Goal: Transaction & Acquisition: Purchase product/service

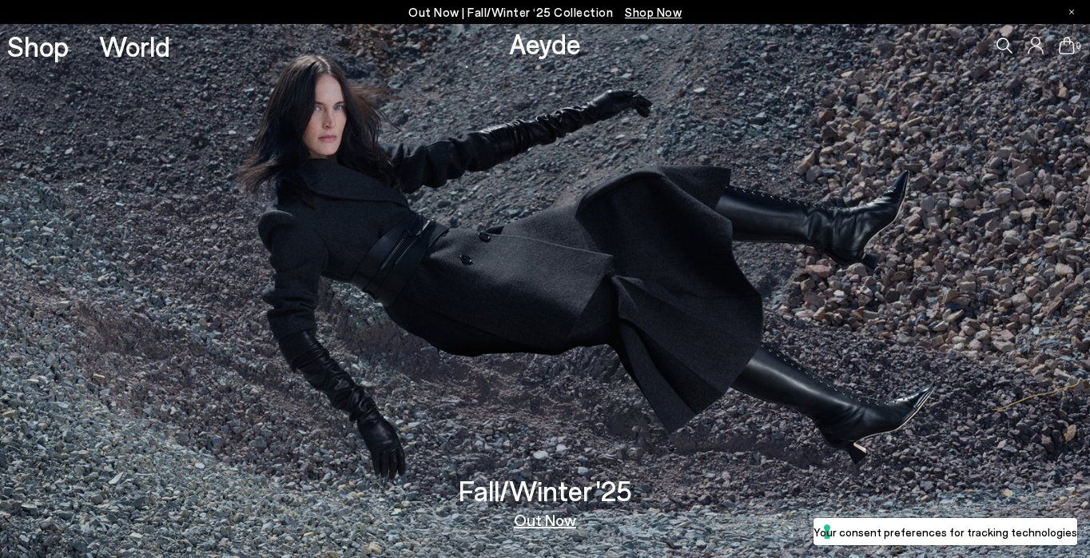
click at [1038, 42] on icon at bounding box center [1036, 46] width 16 height 18
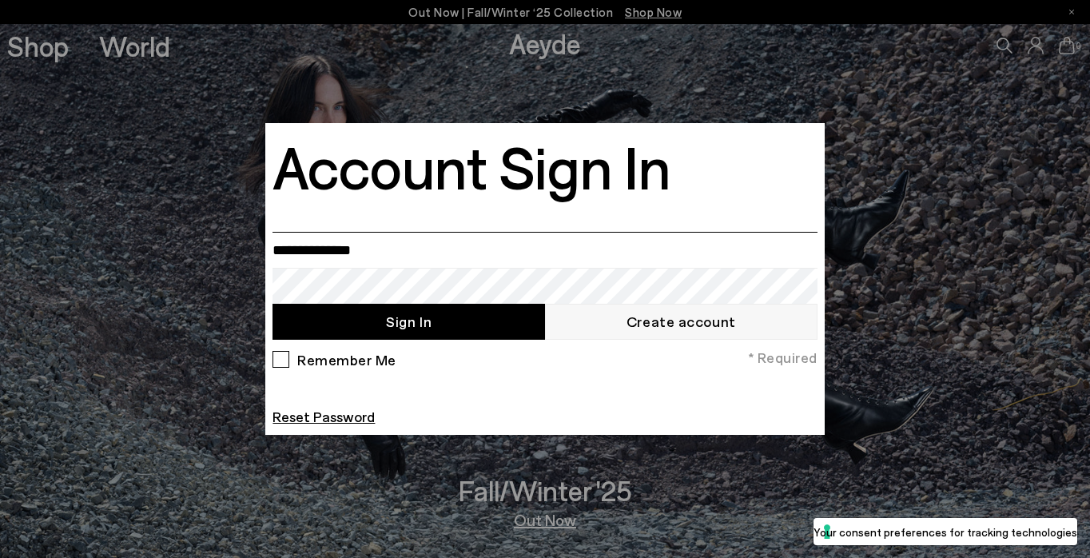
type input "**********"
click at [428, 318] on button "Sign In" at bounding box center [409, 322] width 273 height 36
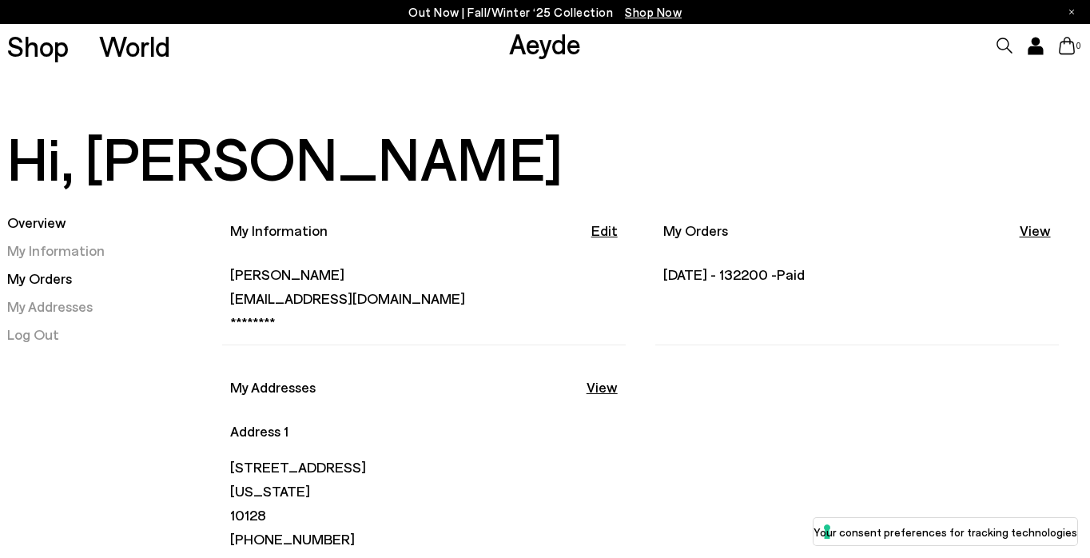
click at [36, 277] on link "My Orders" at bounding box center [39, 278] width 65 height 18
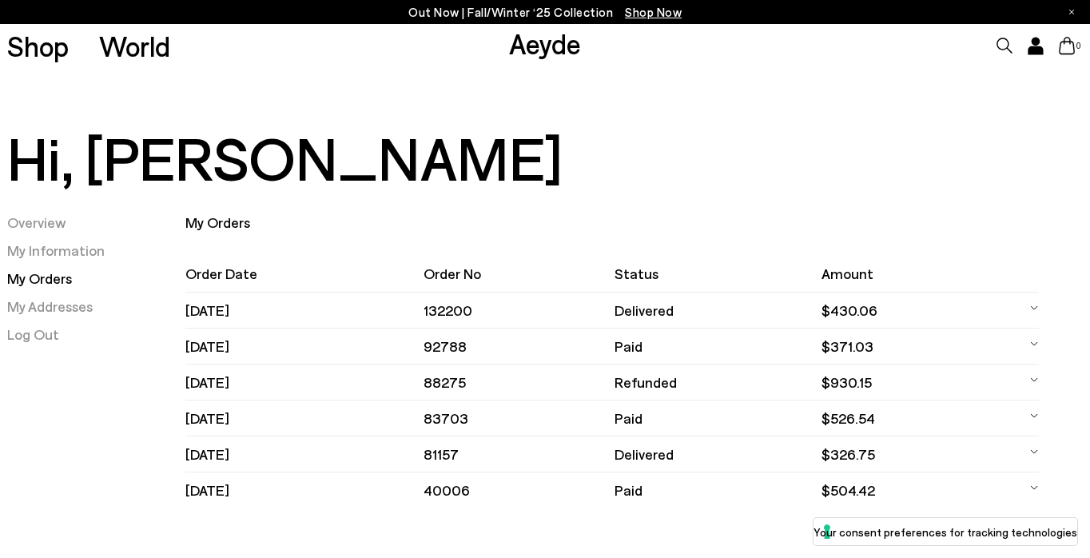
click at [488, 309] on td "132200" at bounding box center [519, 311] width 191 height 36
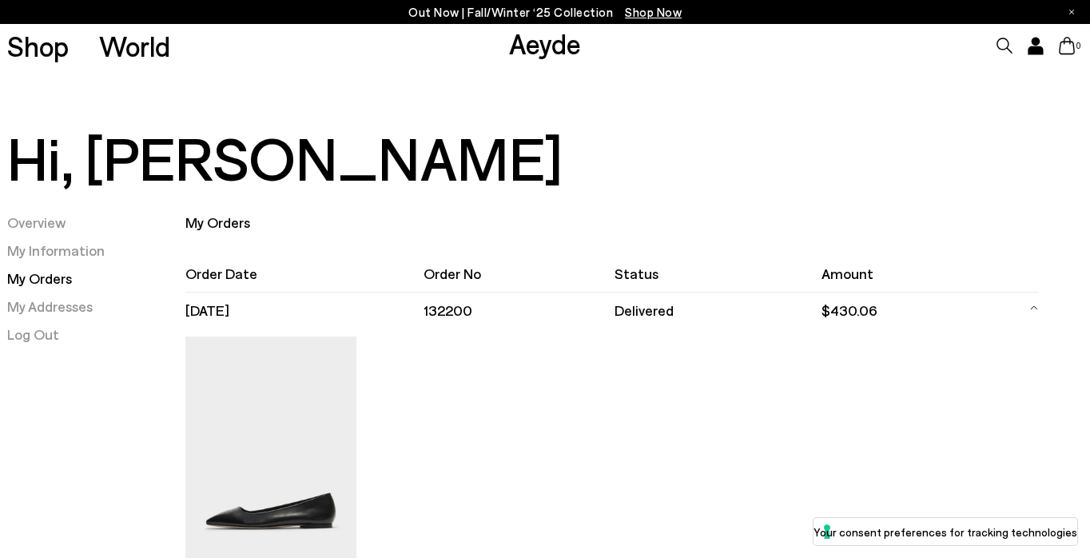
click at [488, 309] on td "132200" at bounding box center [519, 311] width 191 height 36
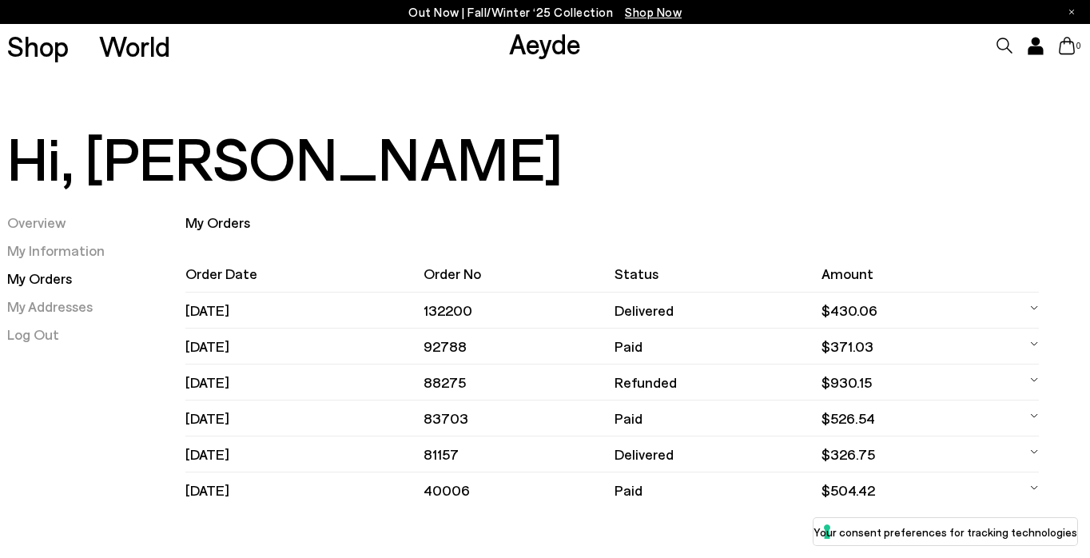
click at [488, 341] on td "92788" at bounding box center [519, 347] width 191 height 36
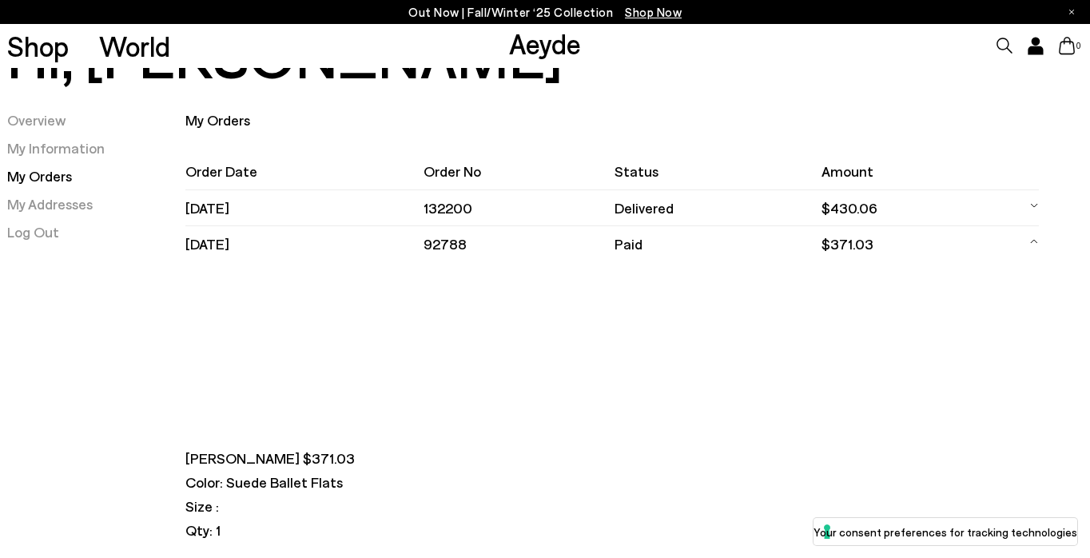
scroll to position [94, 0]
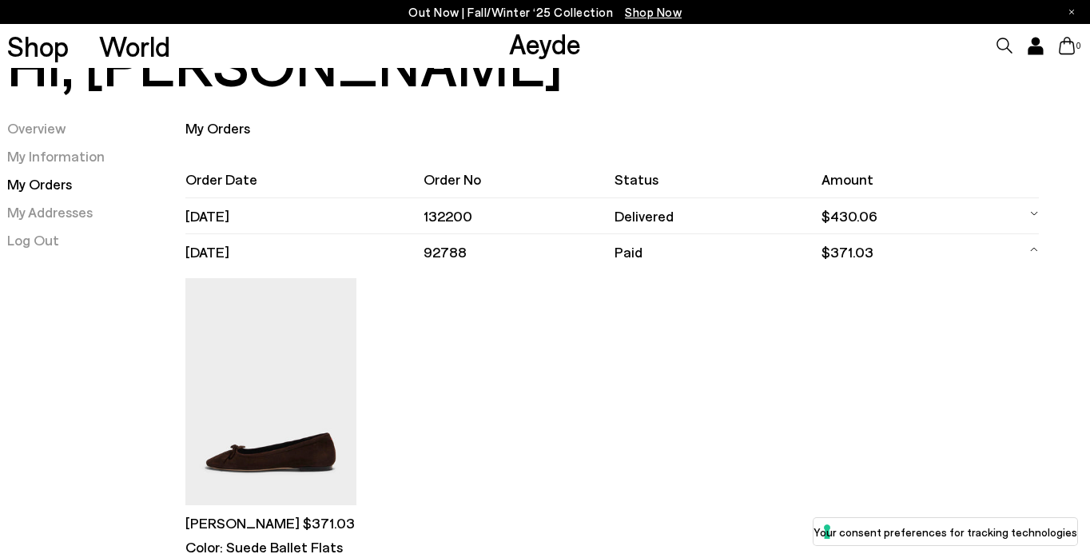
click at [248, 371] on img at bounding box center [270, 392] width 171 height 228
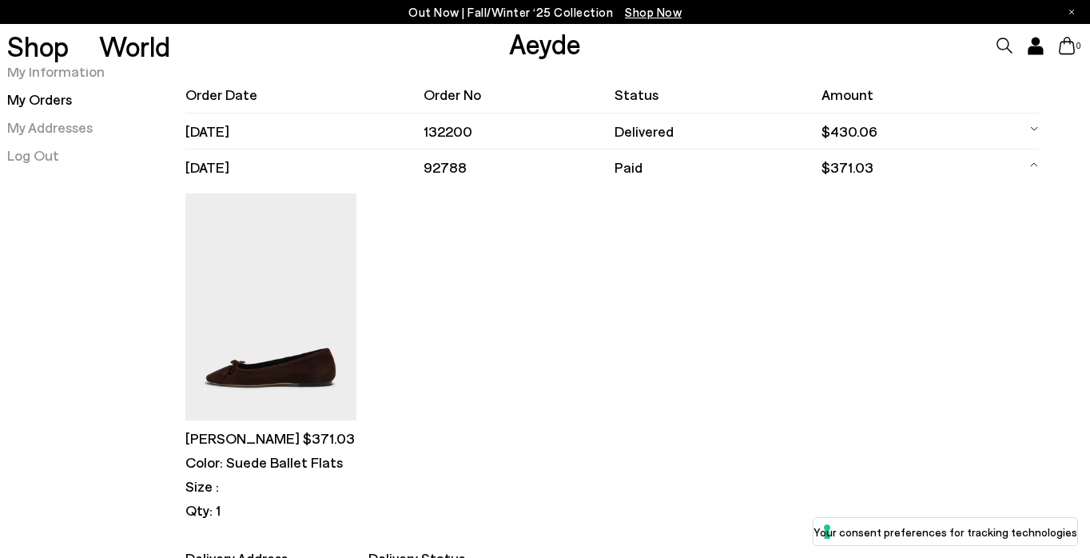
scroll to position [185, 0]
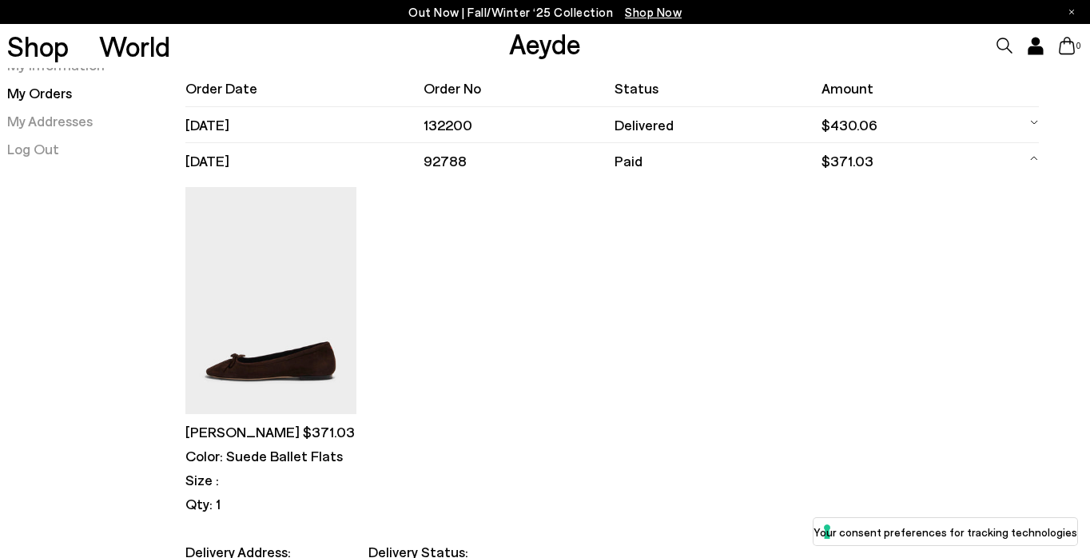
click at [252, 456] on p "Color: Suede Ballet Flats" at bounding box center [270, 456] width 171 height 20
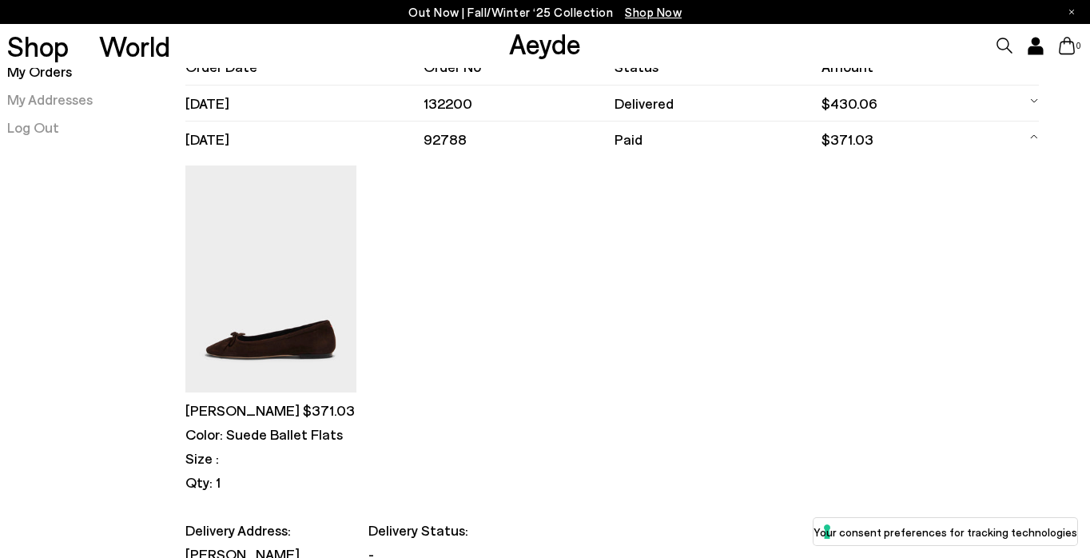
scroll to position [111, 0]
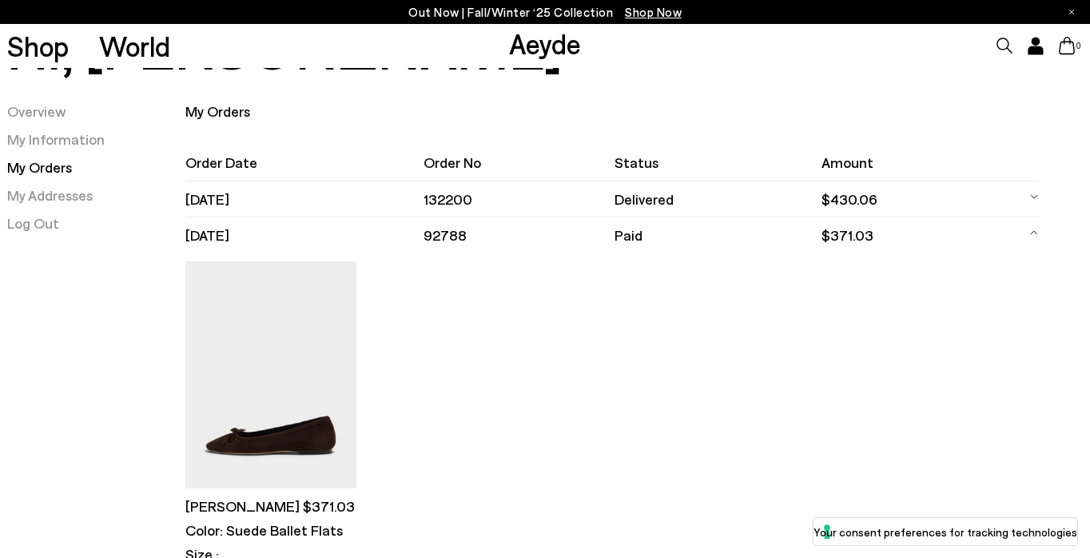
click at [221, 498] on p "Delfina $371.03" at bounding box center [270, 506] width 171 height 20
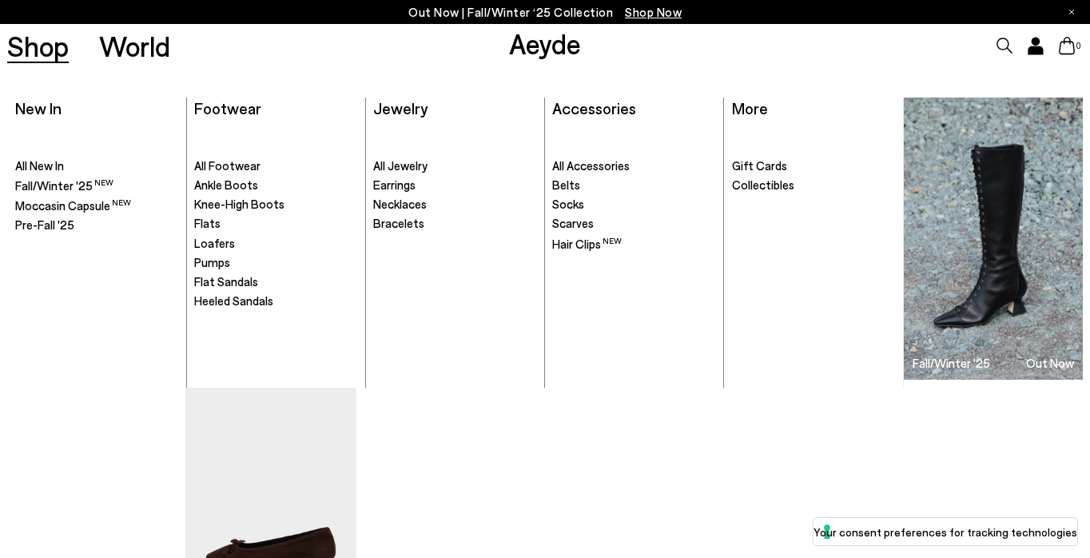
click at [46, 56] on link "Shop" at bounding box center [38, 46] width 62 height 28
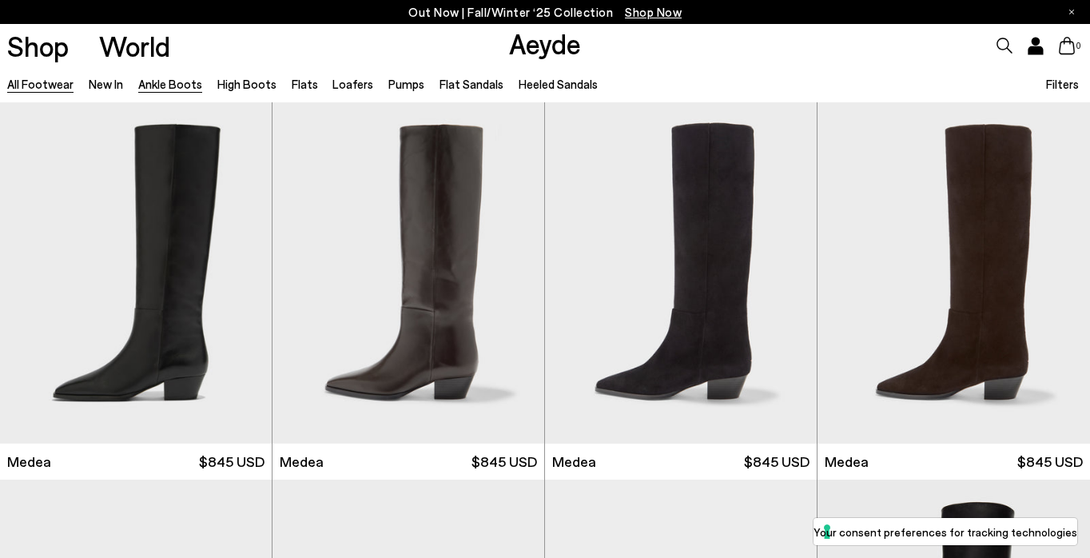
click at [173, 86] on link "Ankle Boots" at bounding box center [170, 84] width 64 height 14
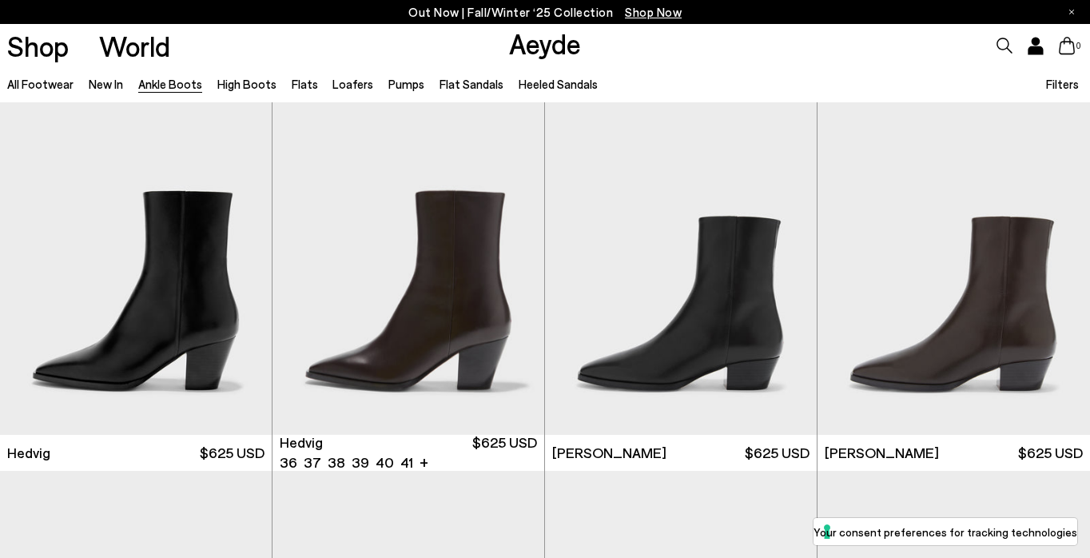
scroll to position [388, 0]
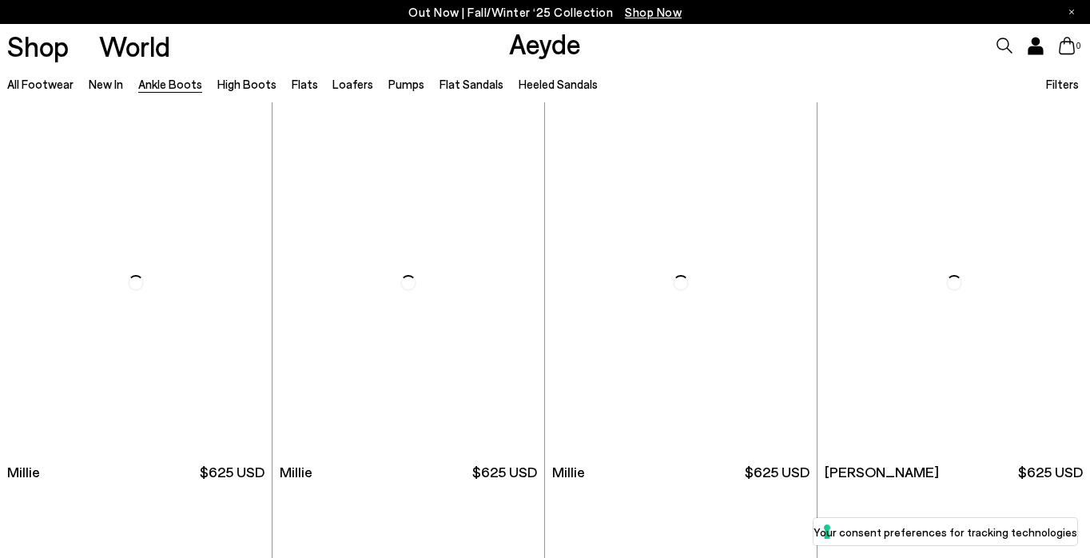
scroll to position [3040, 0]
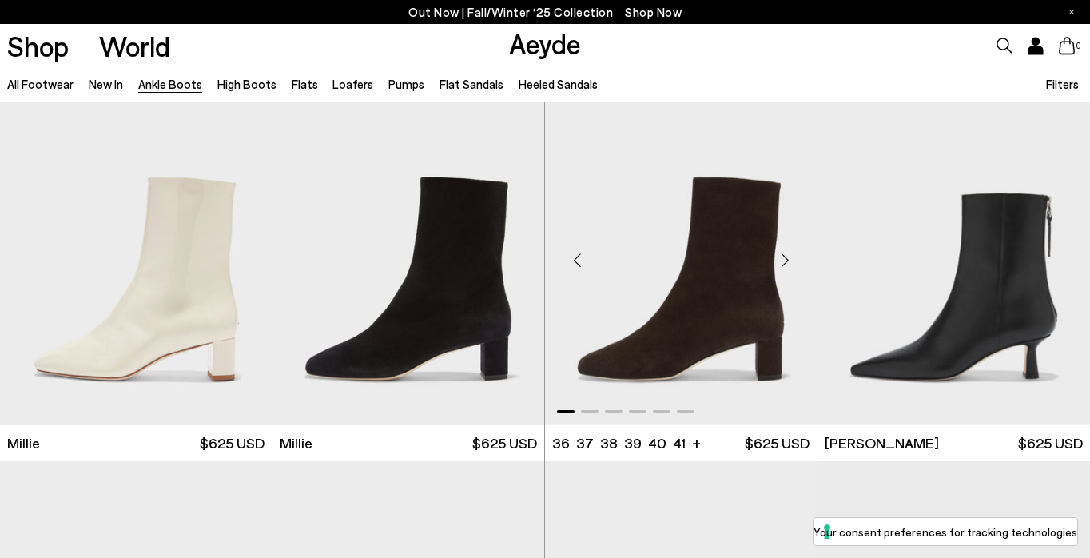
click at [785, 260] on div "Next slide" at bounding box center [785, 261] width 48 height 48
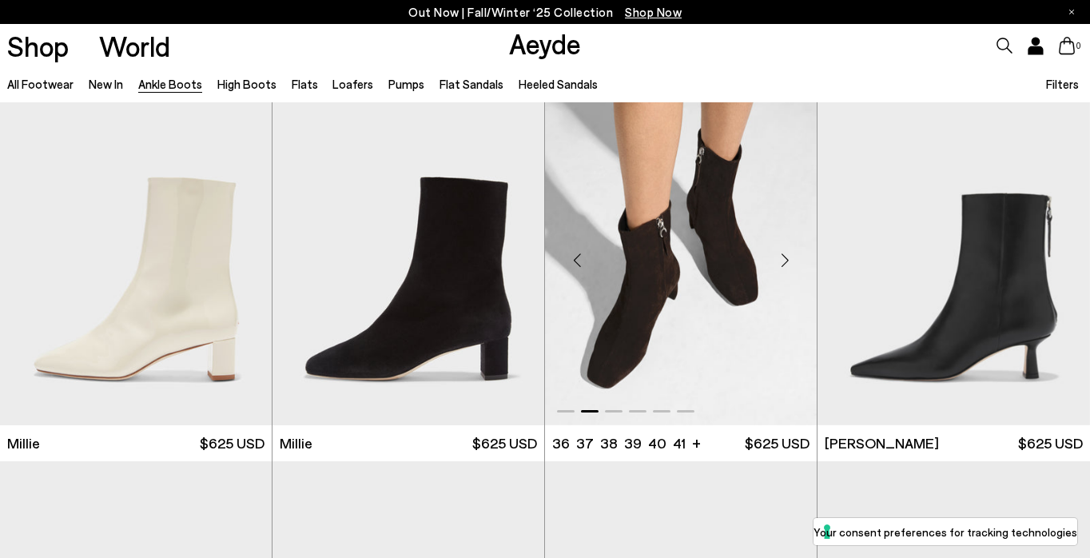
click at [785, 260] on div "Next slide" at bounding box center [785, 261] width 48 height 48
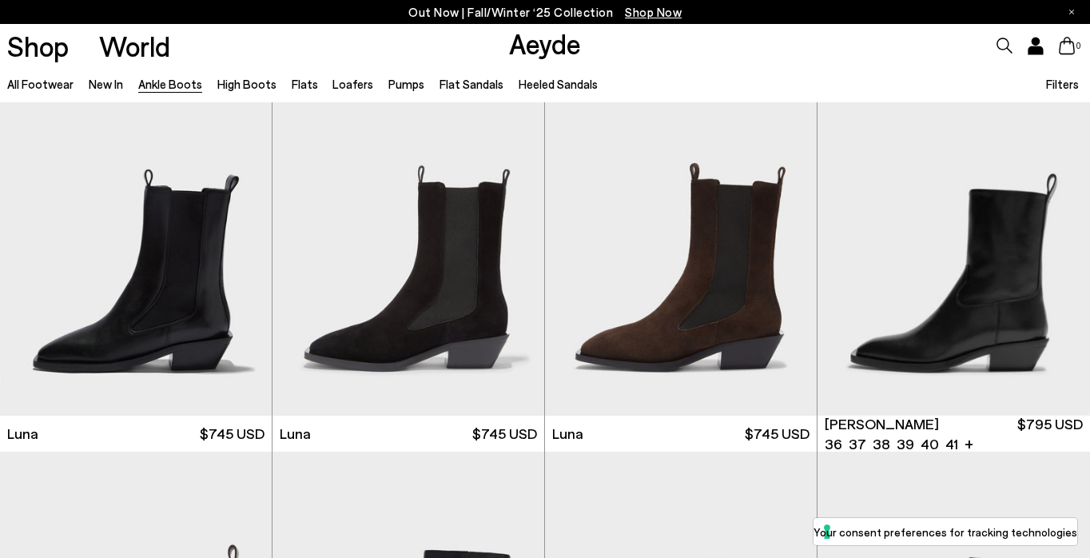
scroll to position [4562, 0]
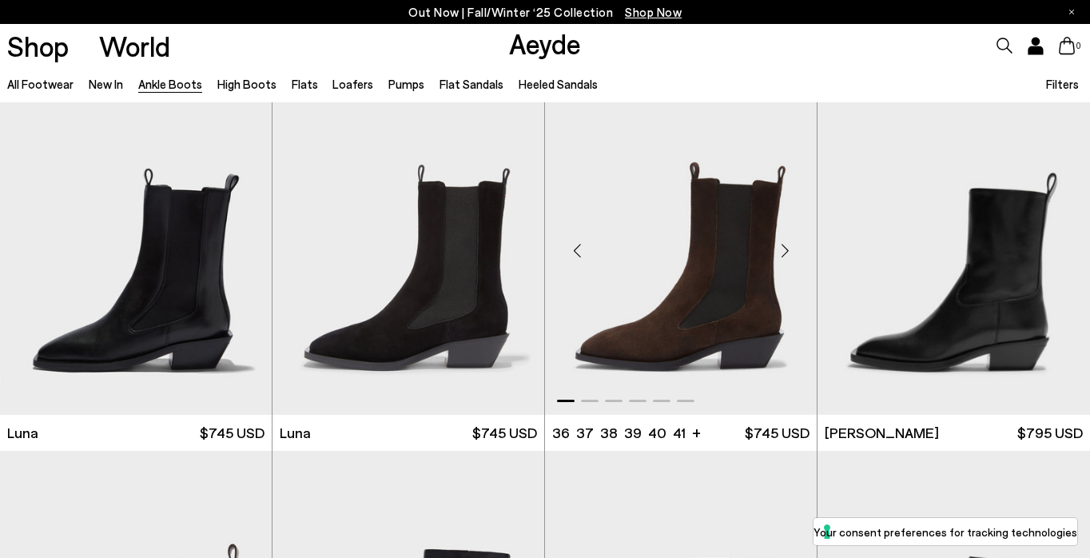
click at [780, 248] on div "Next slide" at bounding box center [785, 250] width 48 height 48
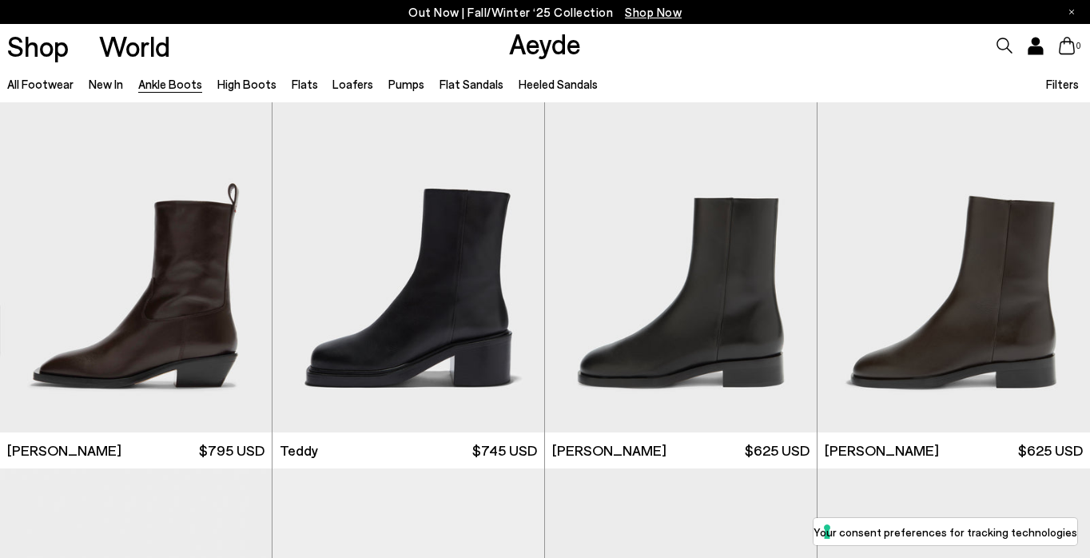
scroll to position [4923, 0]
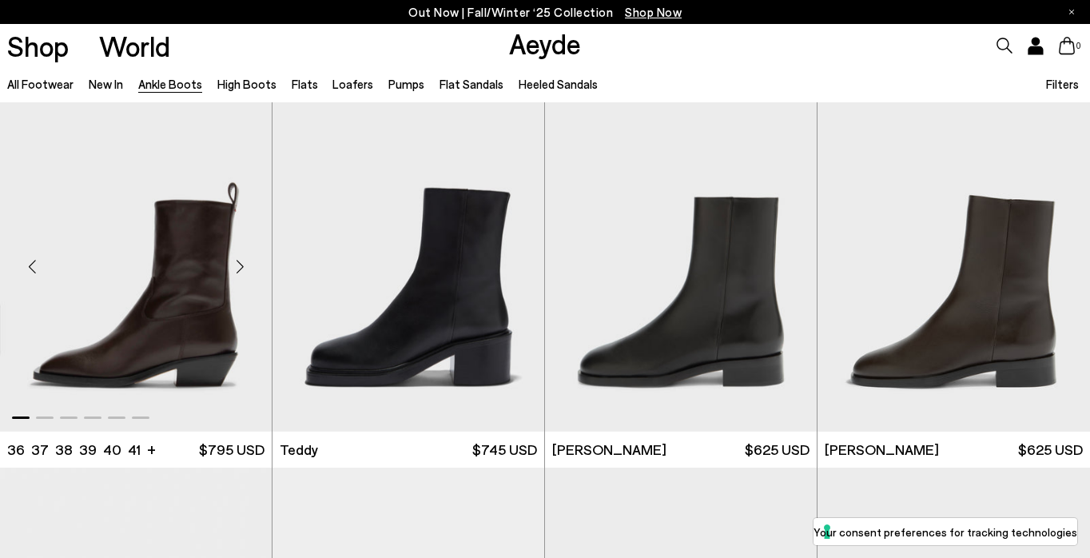
click at [242, 272] on div "Next slide" at bounding box center [240, 267] width 48 height 48
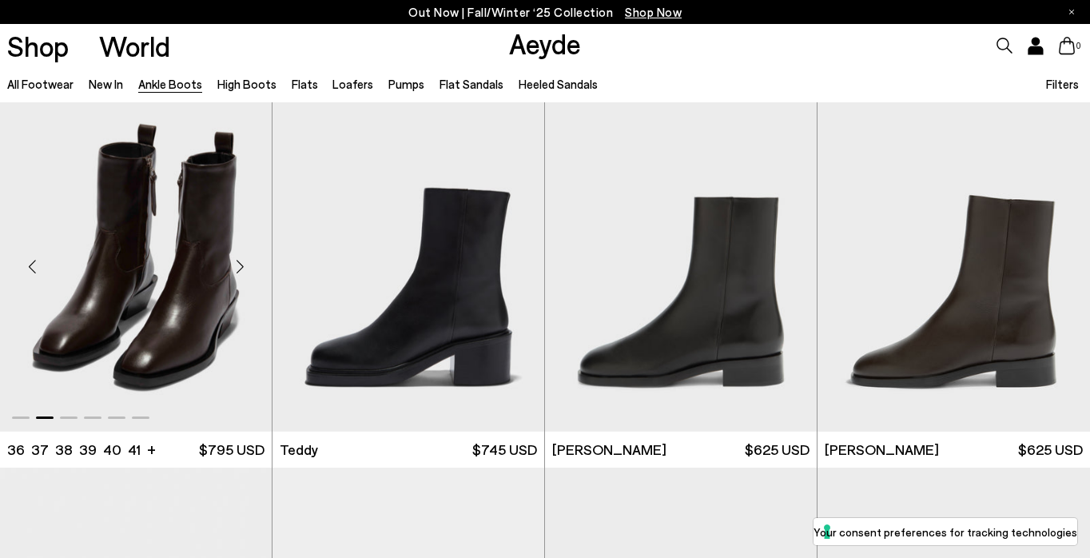
click at [242, 272] on div "Next slide" at bounding box center [240, 267] width 48 height 48
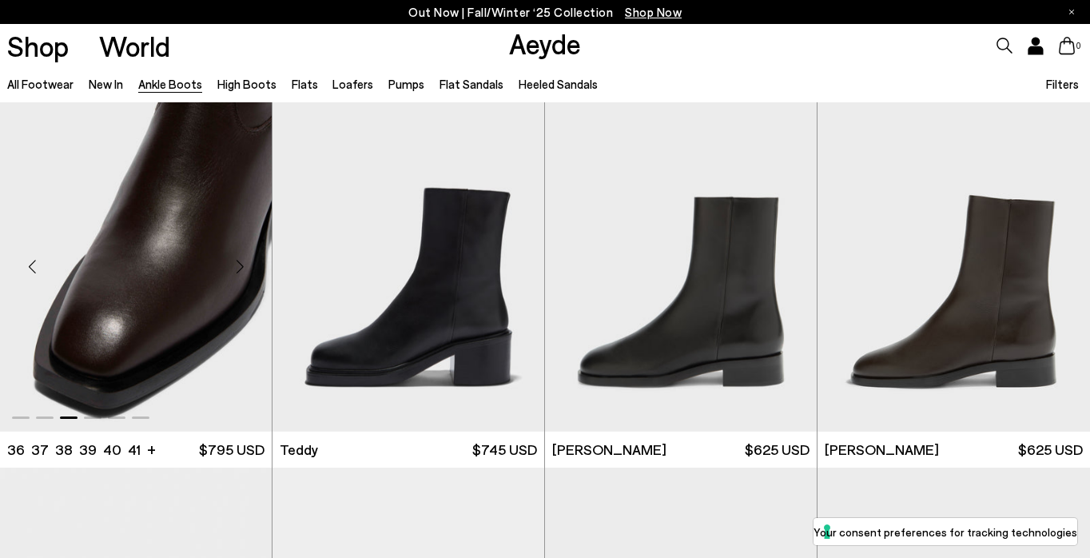
click at [242, 272] on div "Next slide" at bounding box center [240, 267] width 48 height 48
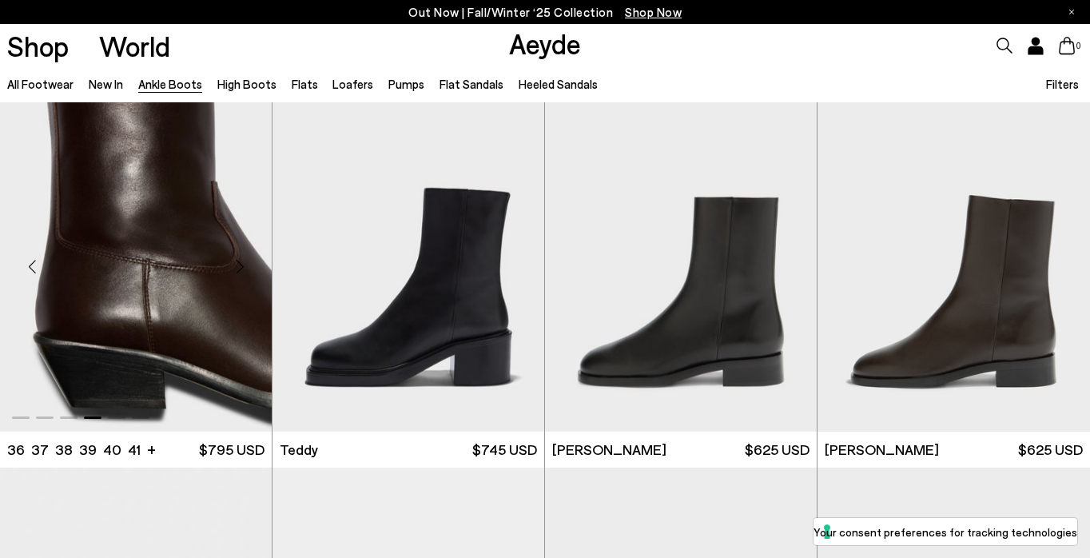
click at [242, 272] on div "Next slide" at bounding box center [240, 267] width 48 height 48
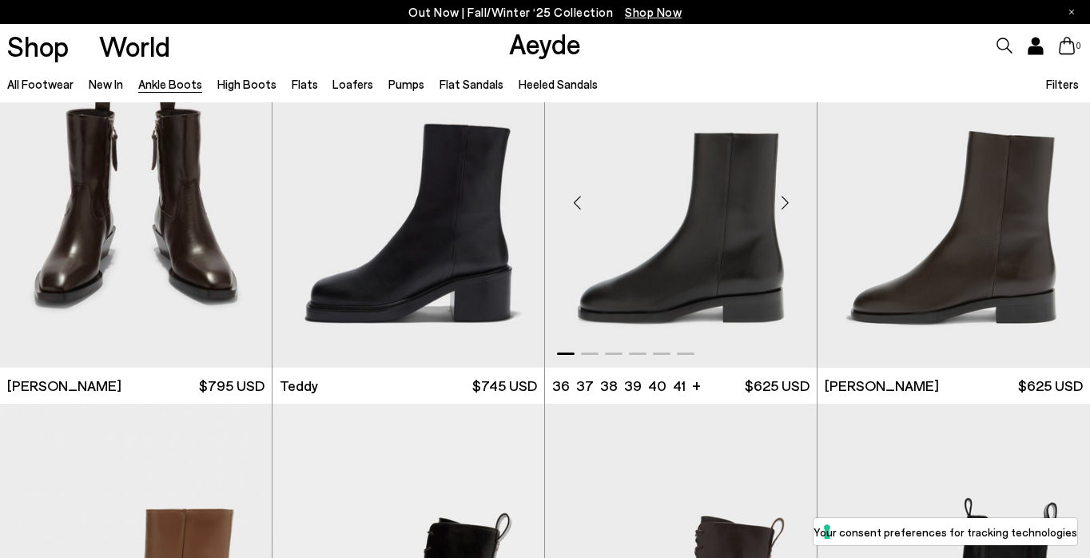
scroll to position [4988, 0]
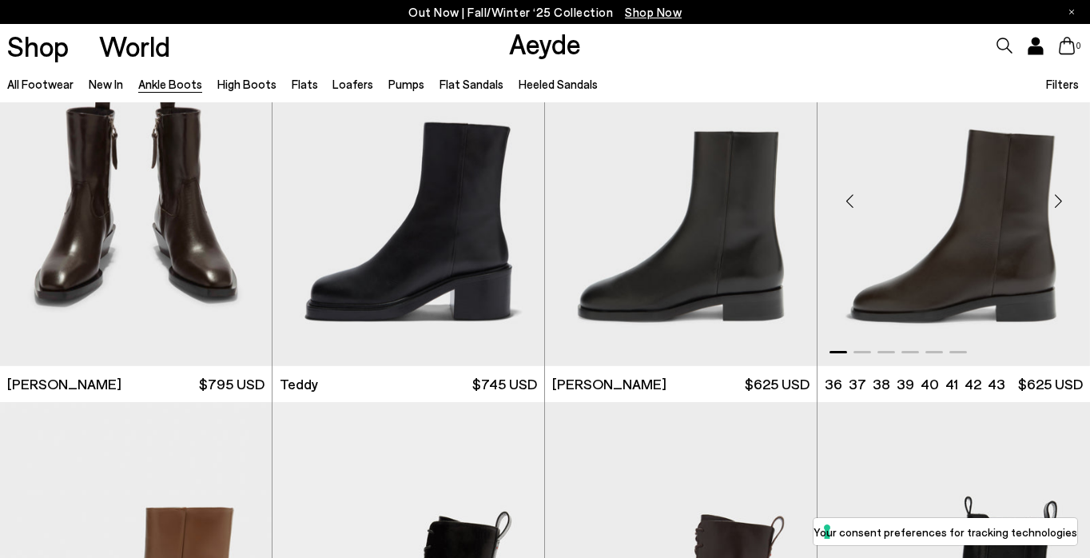
click at [1059, 201] on div "Next slide" at bounding box center [1058, 201] width 48 height 48
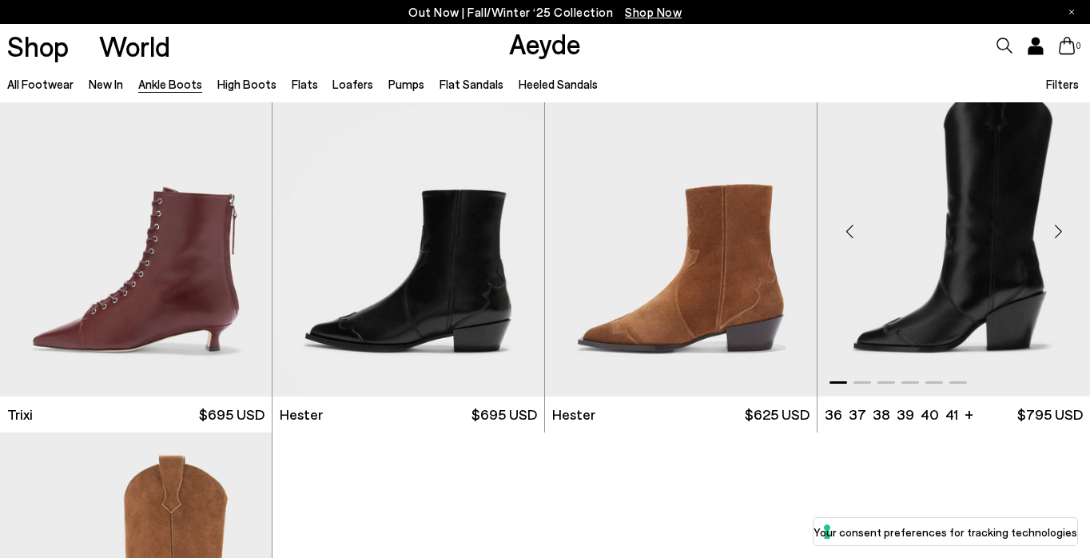
scroll to position [7589, 0]
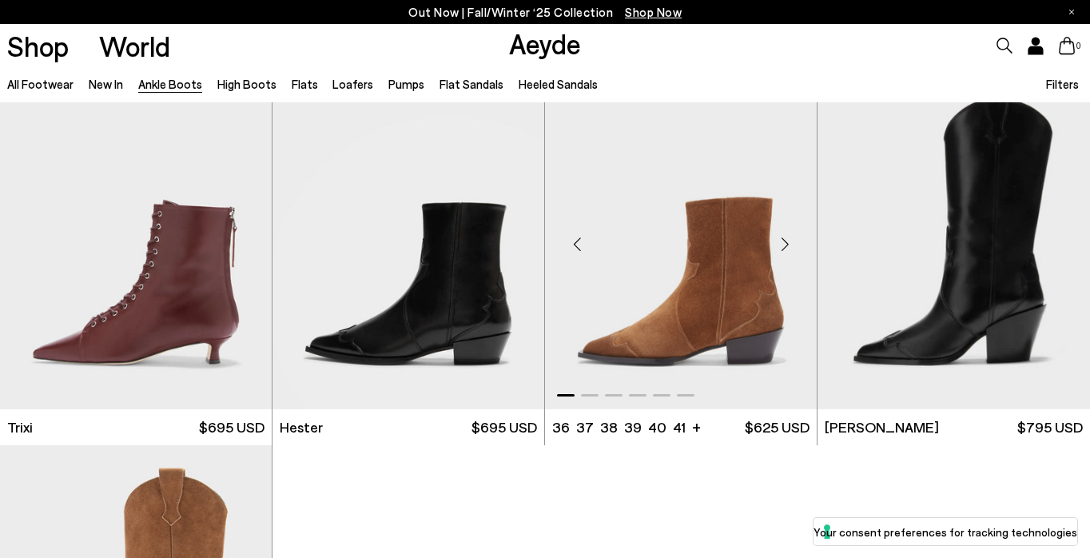
click at [781, 244] on div "Next slide" at bounding box center [785, 245] width 48 height 48
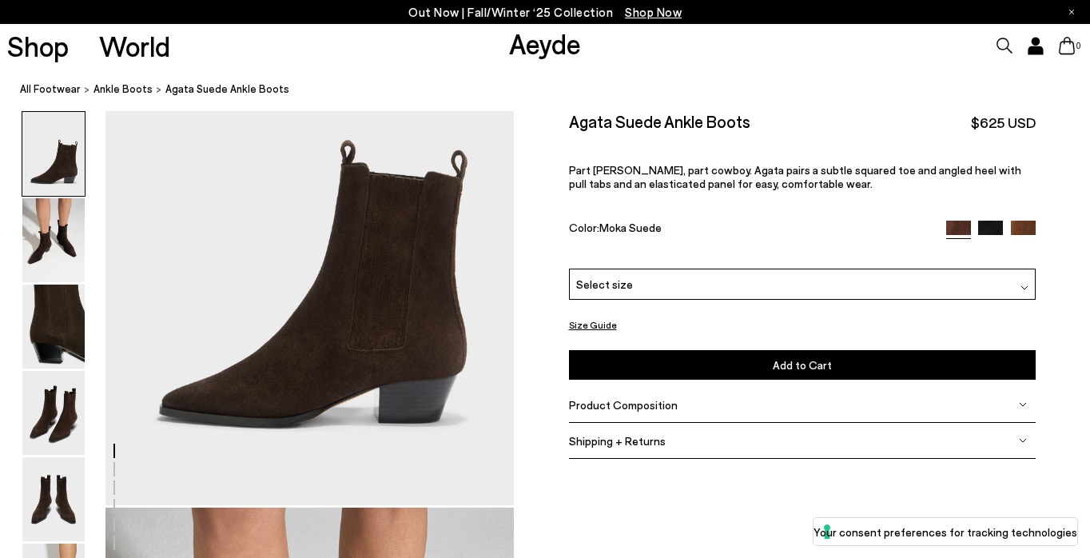
scroll to position [151, 0]
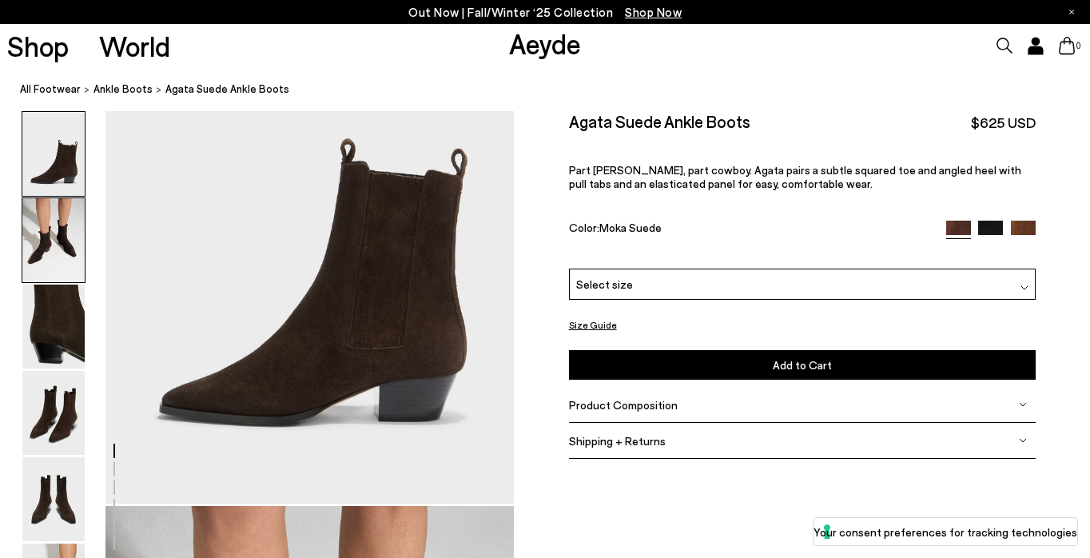
click at [30, 223] on img at bounding box center [53, 240] width 62 height 84
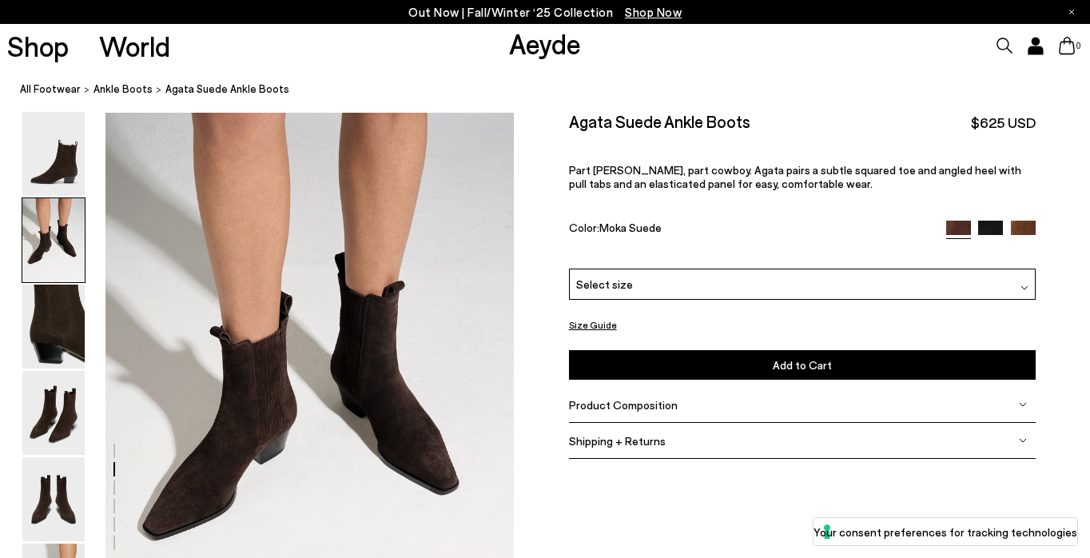
scroll to position [546, 0]
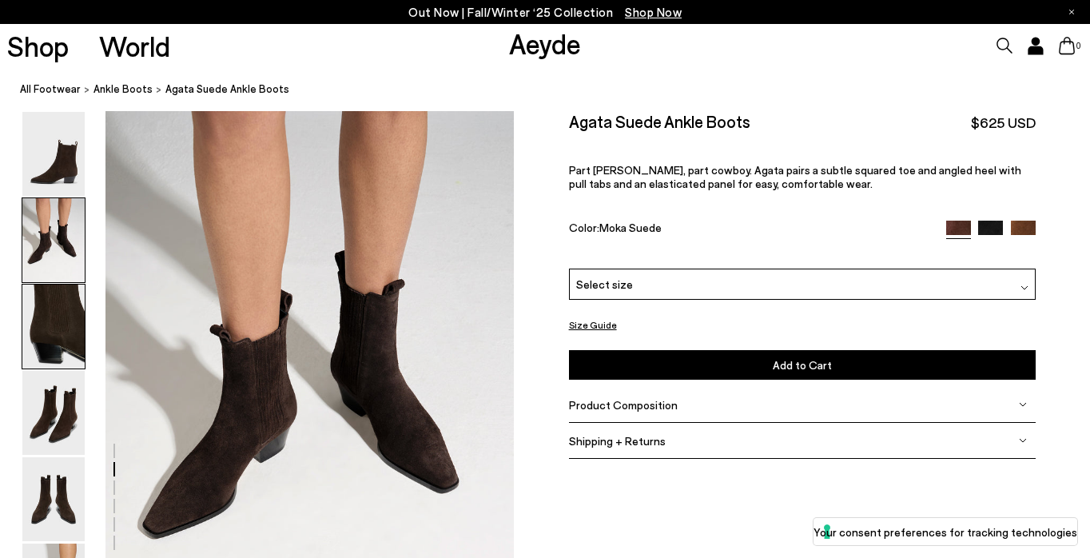
click at [38, 331] on img at bounding box center [53, 327] width 62 height 84
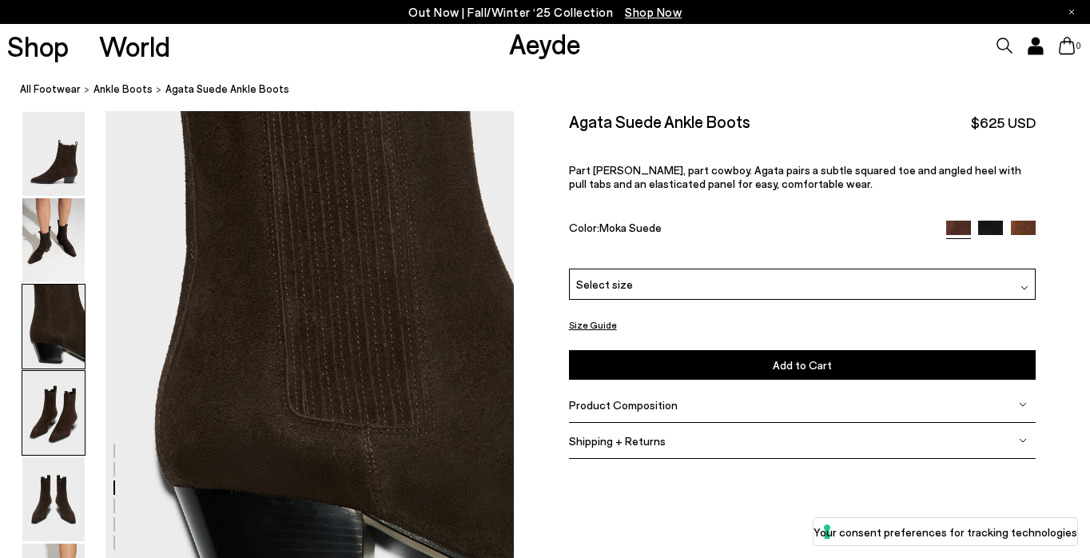
click at [52, 428] on img at bounding box center [53, 413] width 62 height 84
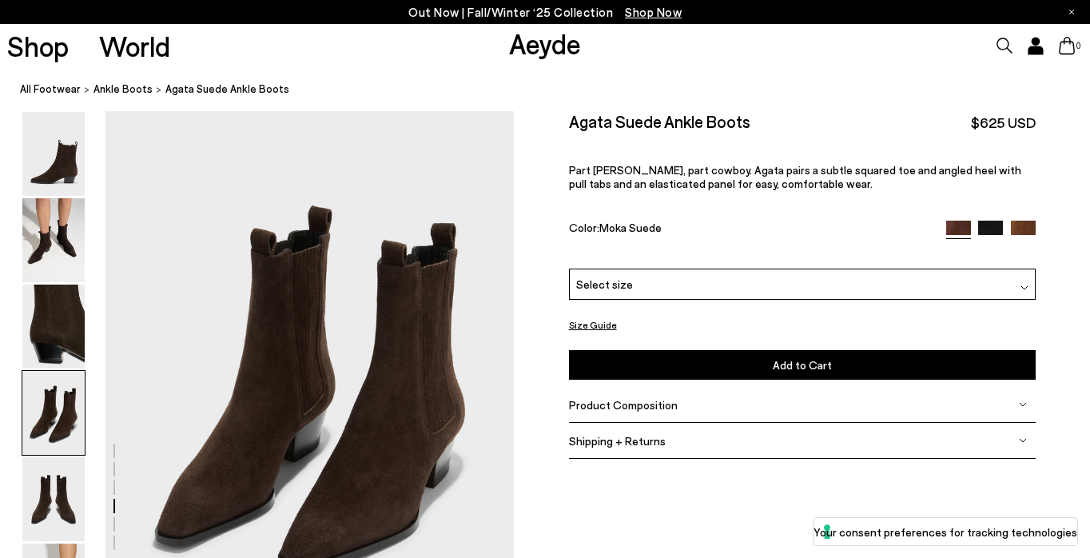
scroll to position [1713, 0]
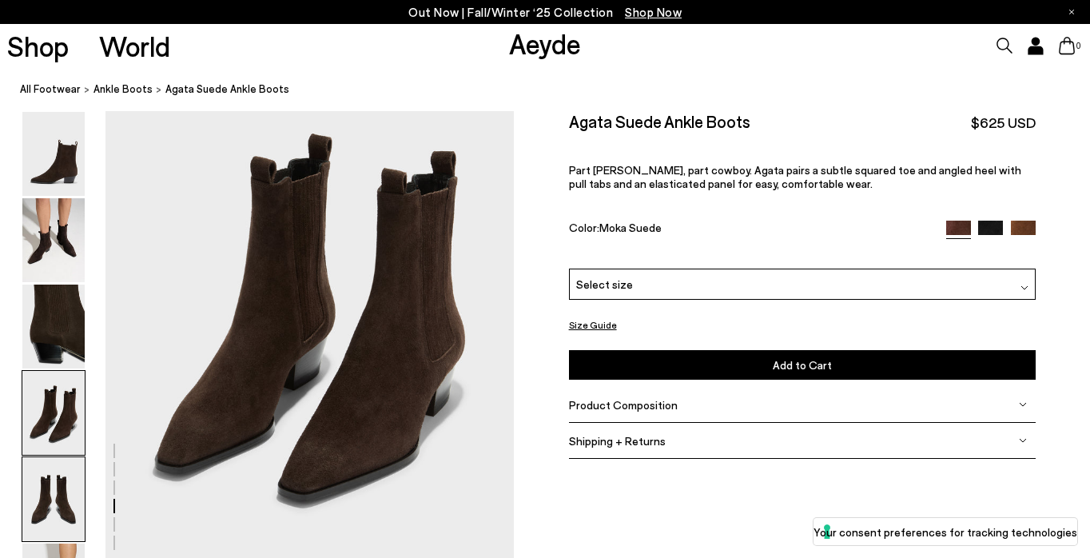
click at [46, 475] on img at bounding box center [53, 499] width 62 height 84
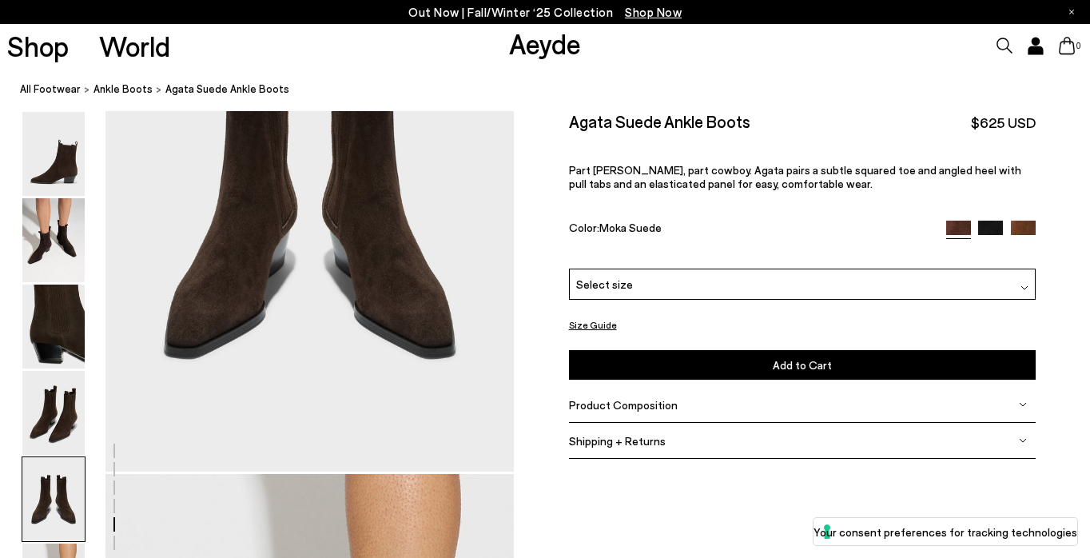
scroll to position [2376, 0]
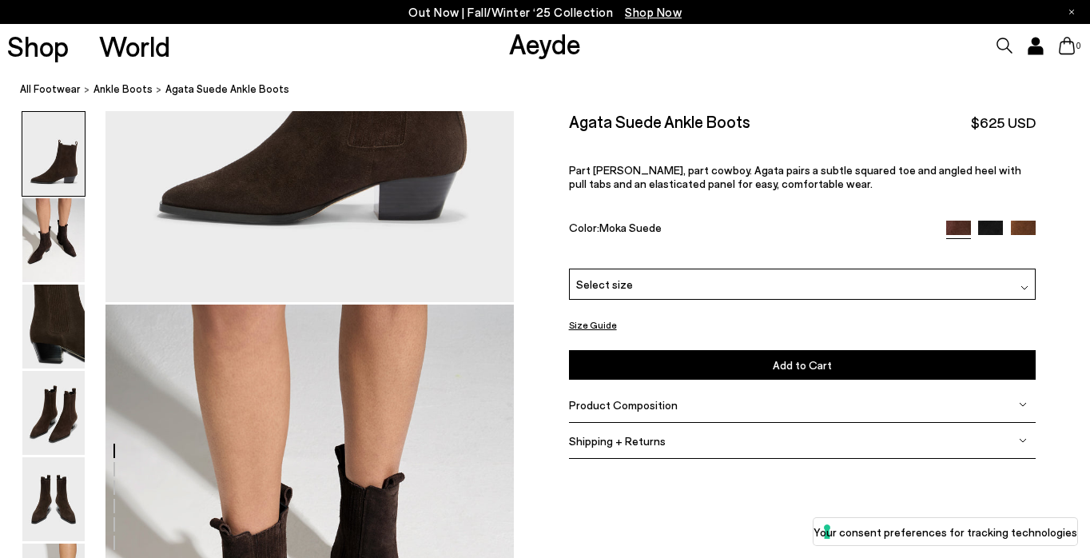
scroll to position [202, 0]
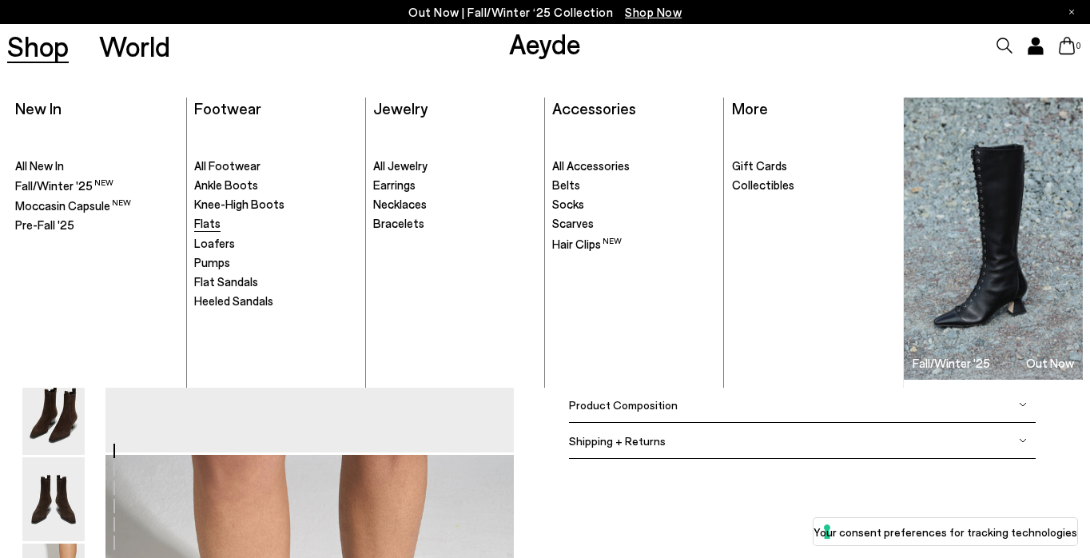
click at [207, 222] on span "Flats" at bounding box center [207, 223] width 26 height 14
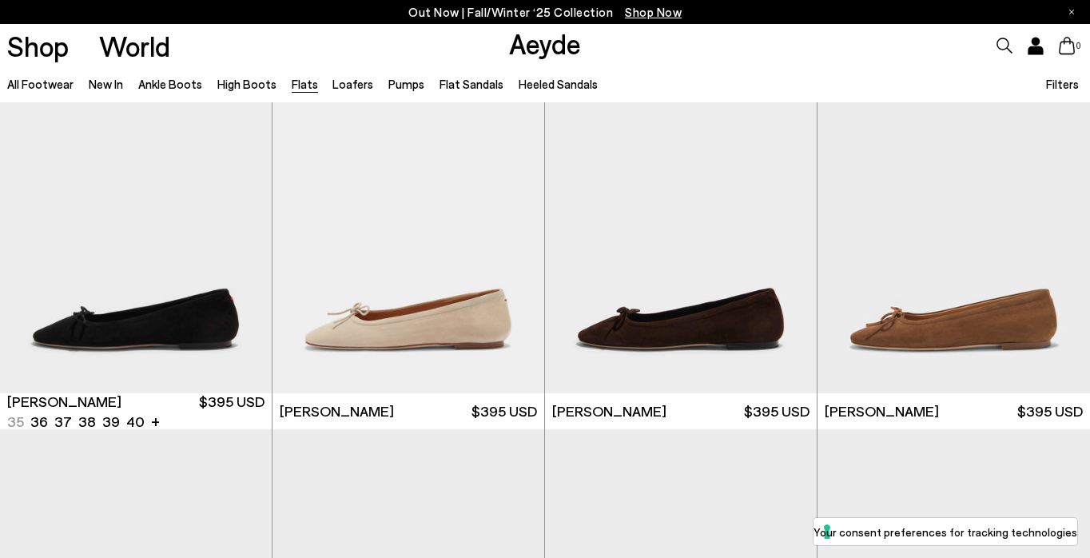
scroll to position [3452, 0]
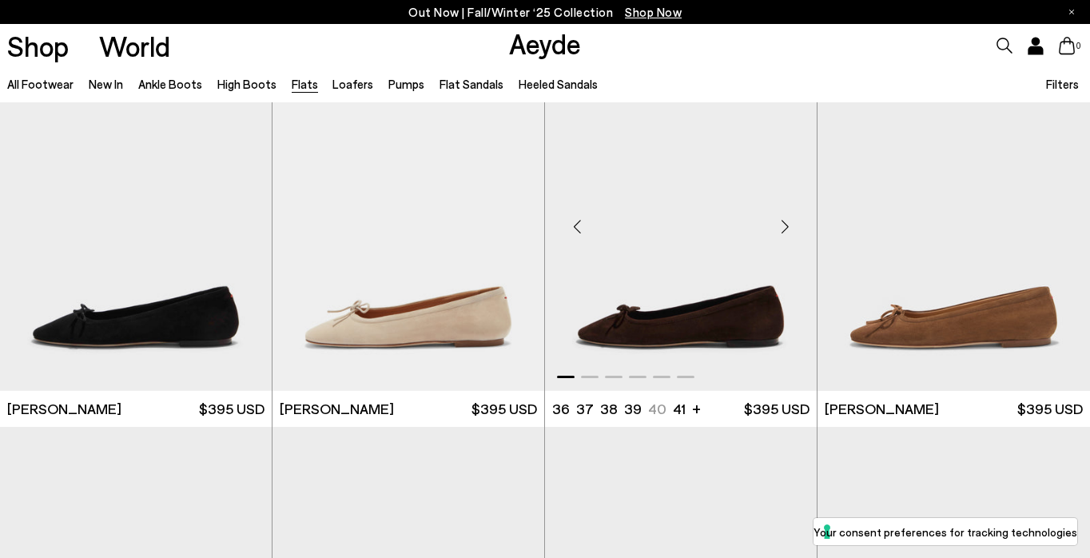
click at [674, 276] on img "1 / 6" at bounding box center [681, 221] width 272 height 342
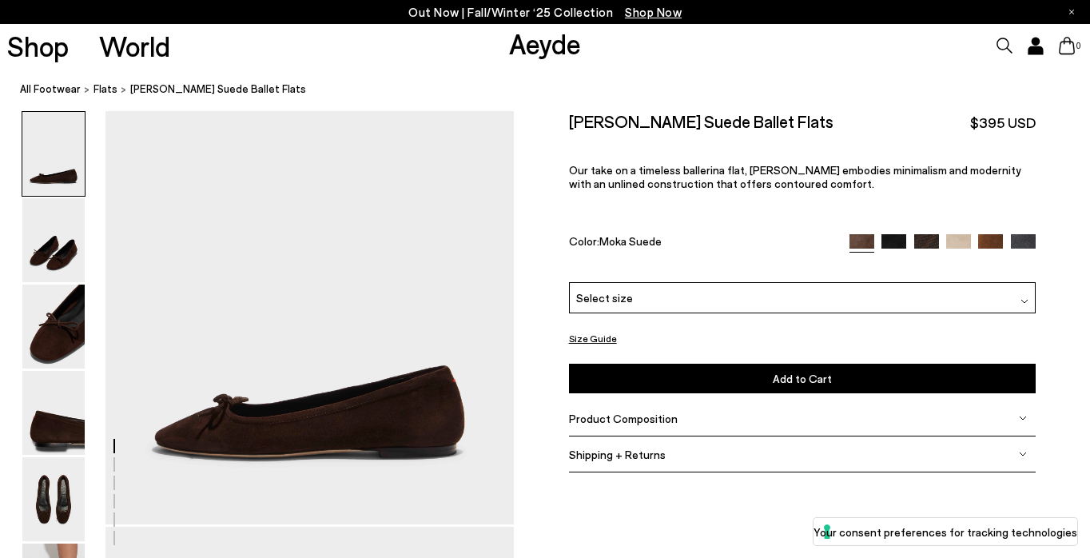
click at [675, 302] on div "Select size" at bounding box center [802, 297] width 467 height 31
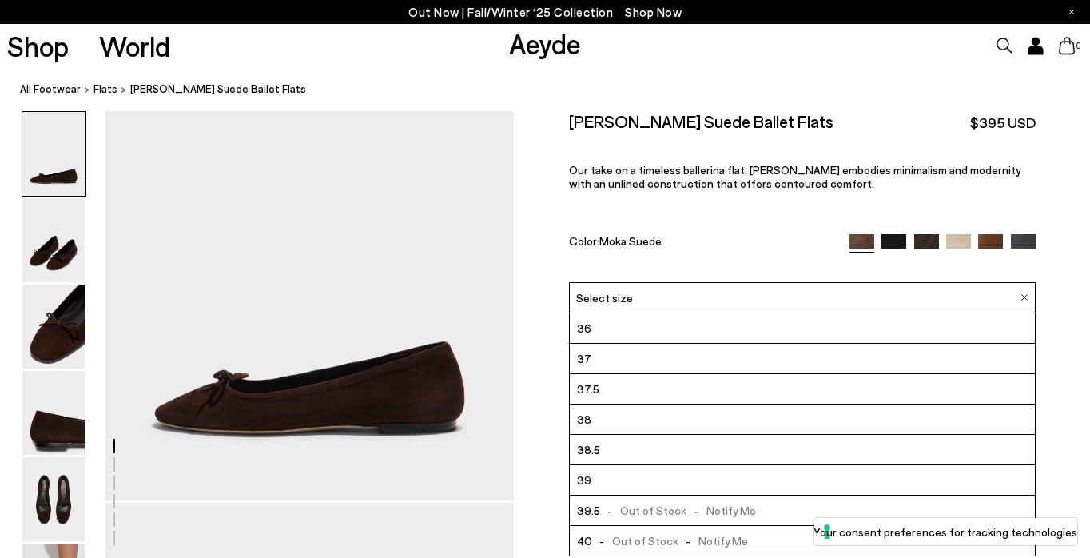
scroll to position [73, 0]
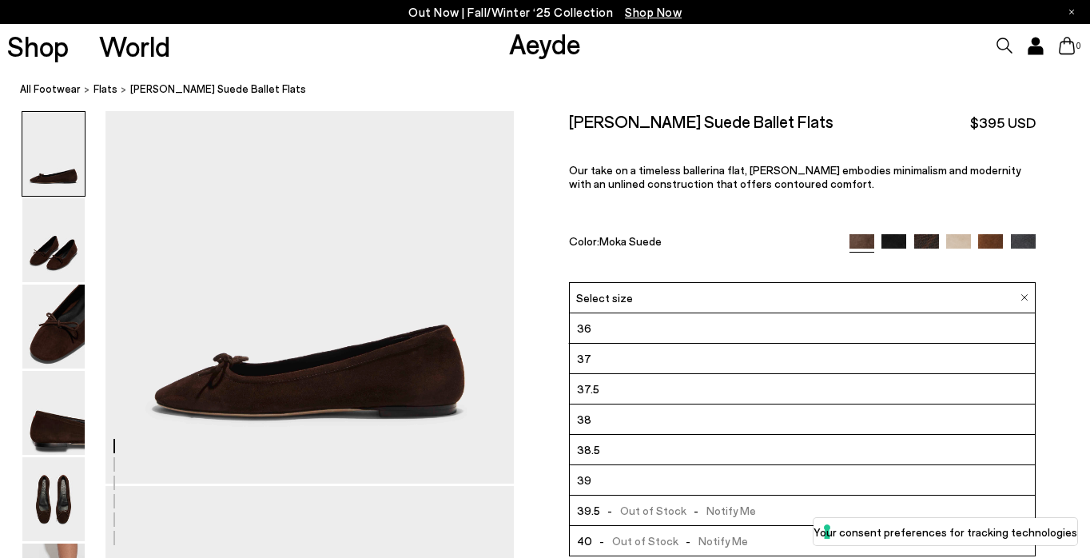
click at [708, 551] on li "40 - Out of Stock - Notify Me" at bounding box center [802, 541] width 465 height 30
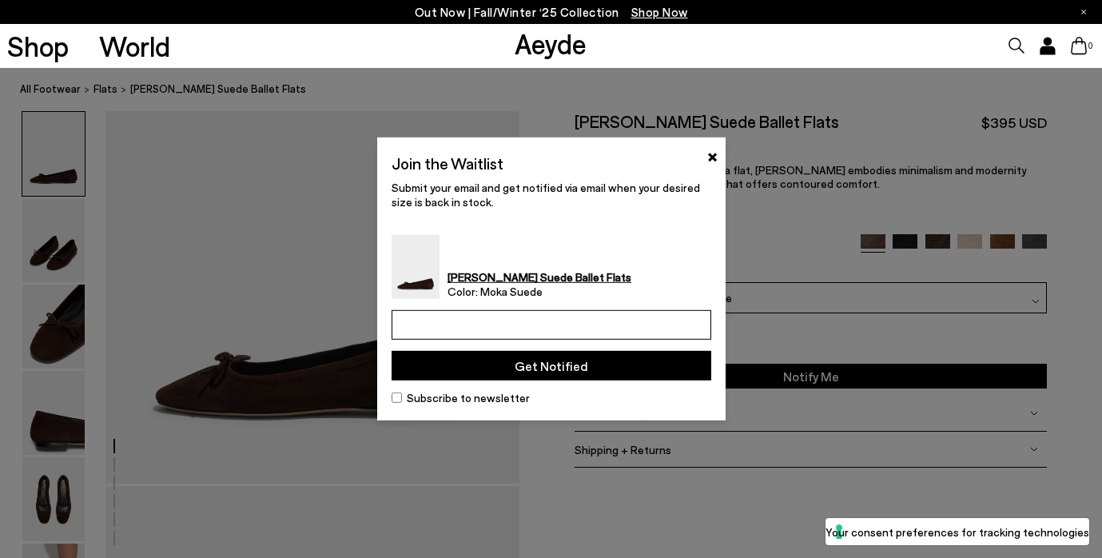
click at [487, 330] on input "email" at bounding box center [552, 325] width 320 height 30
type input "**********"
click at [552, 364] on button "Get Notified" at bounding box center [552, 366] width 320 height 30
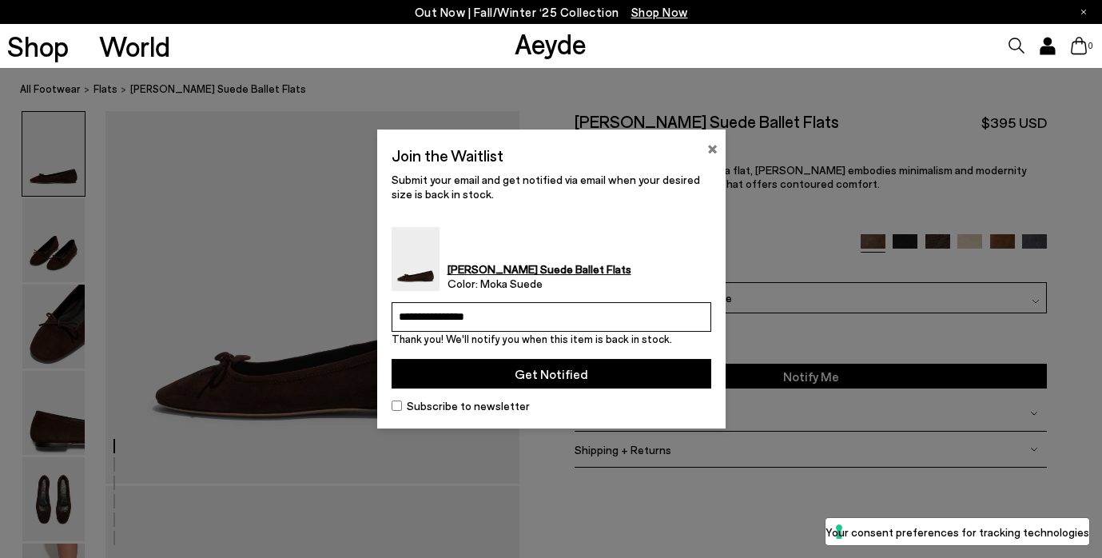
click at [712, 154] on button "×" at bounding box center [712, 146] width 10 height 19
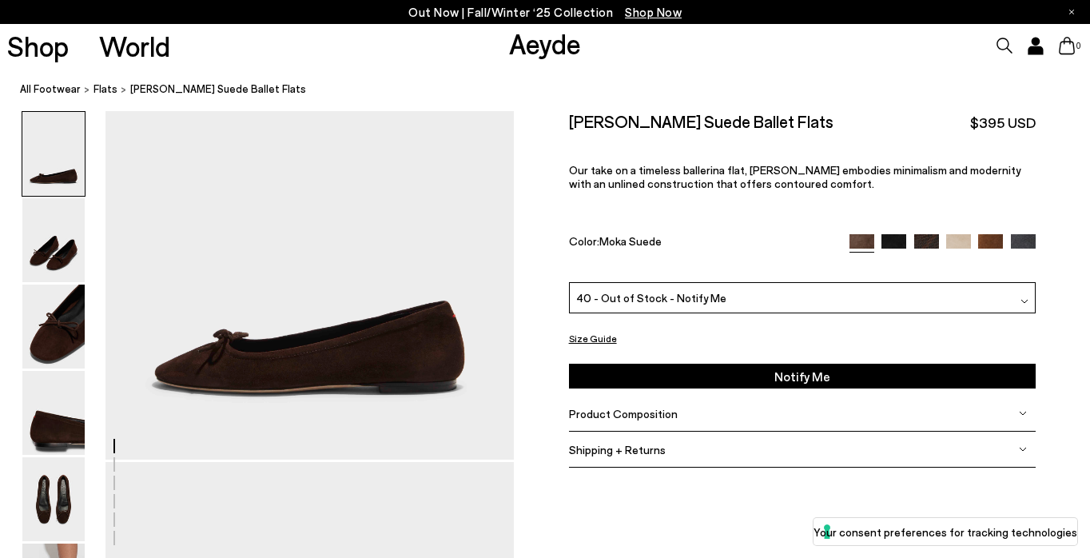
scroll to position [102, 0]
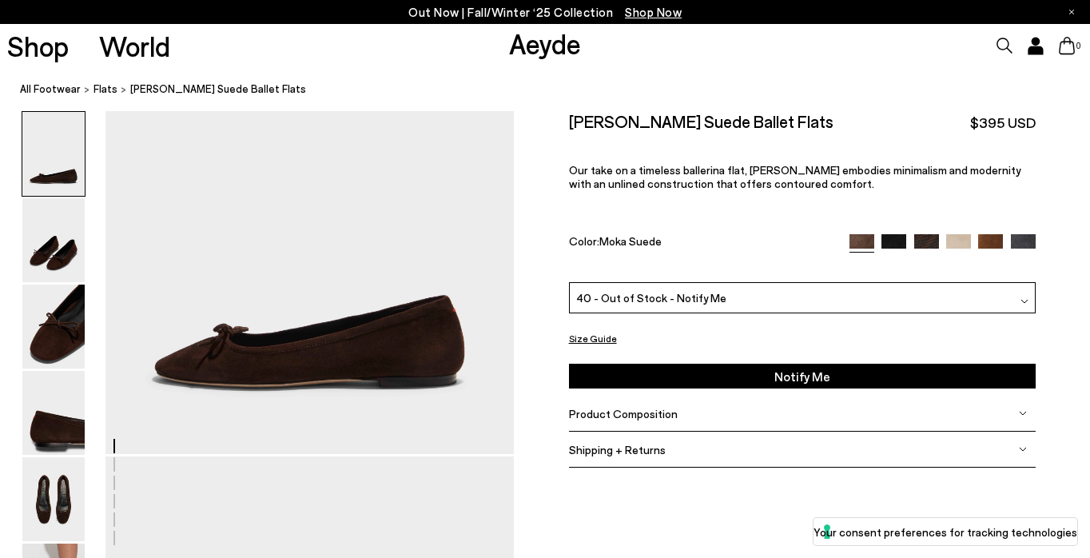
click at [890, 241] on img at bounding box center [894, 245] width 25 height 25
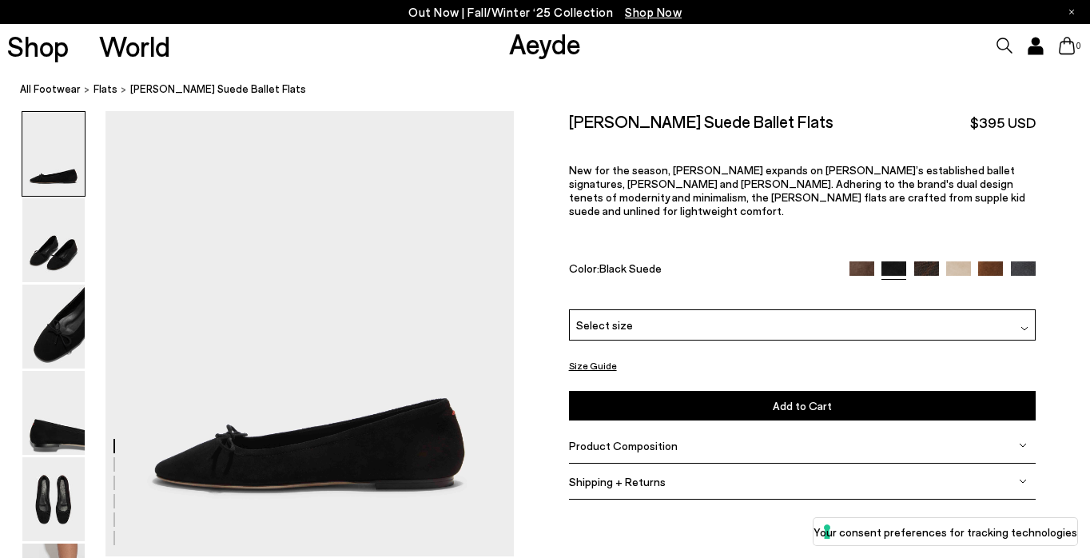
click at [924, 261] on img at bounding box center [926, 273] width 25 height 25
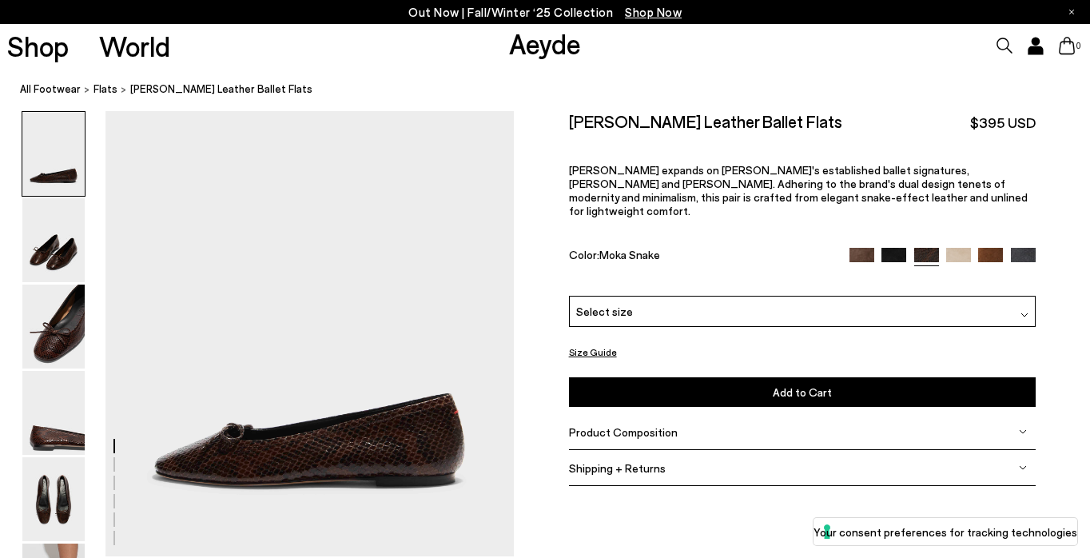
click at [978, 247] on img at bounding box center [990, 259] width 25 height 25
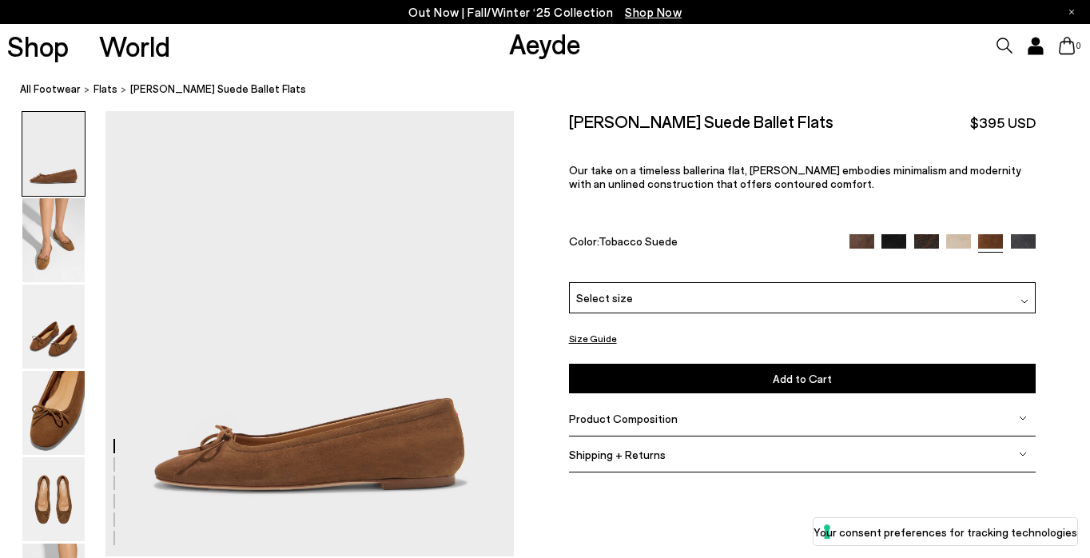
click at [858, 241] on img at bounding box center [862, 245] width 25 height 25
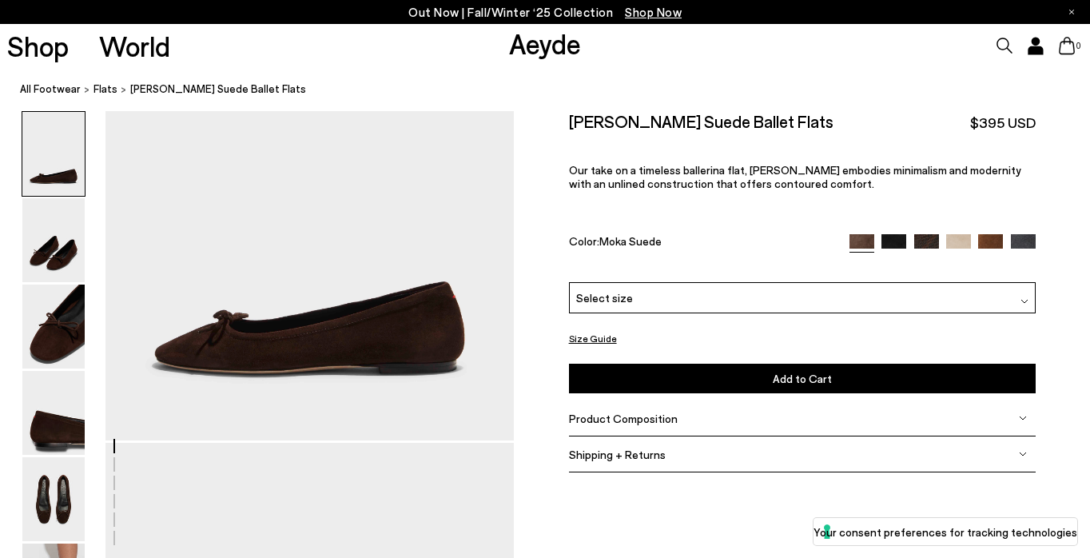
scroll to position [123, 0]
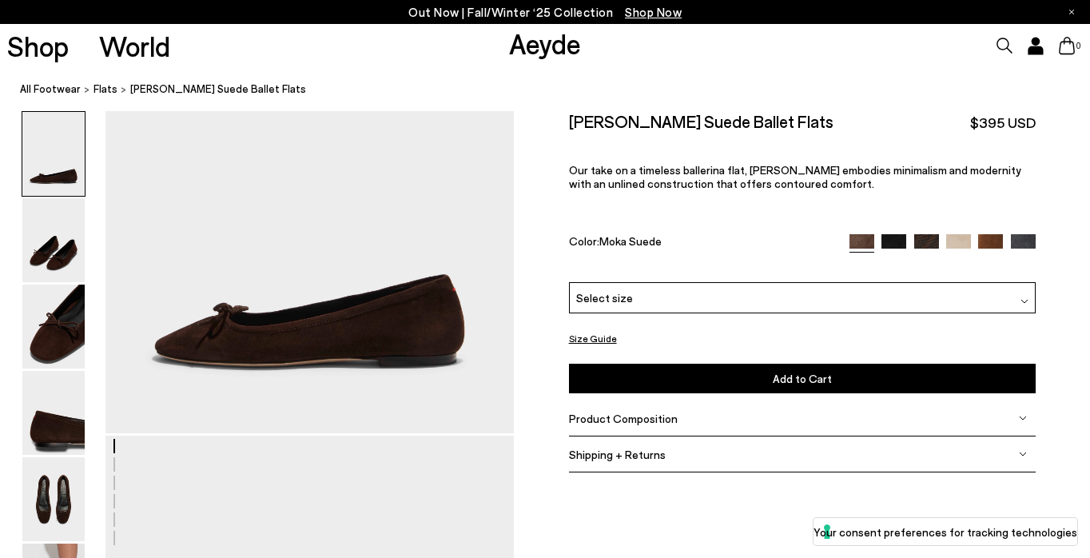
click at [739, 299] on div "Select size" at bounding box center [802, 297] width 467 height 31
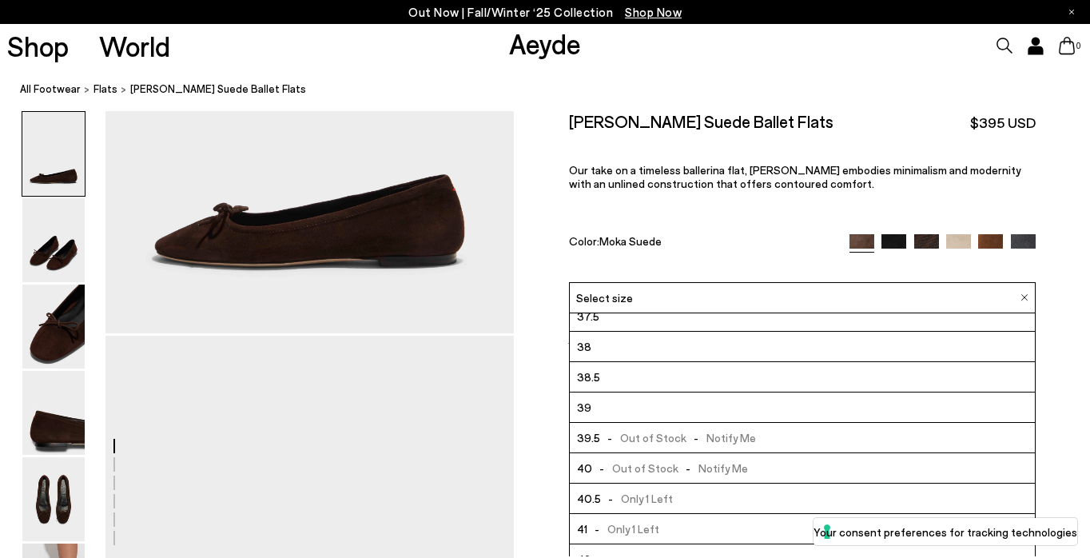
scroll to position [86, 0]
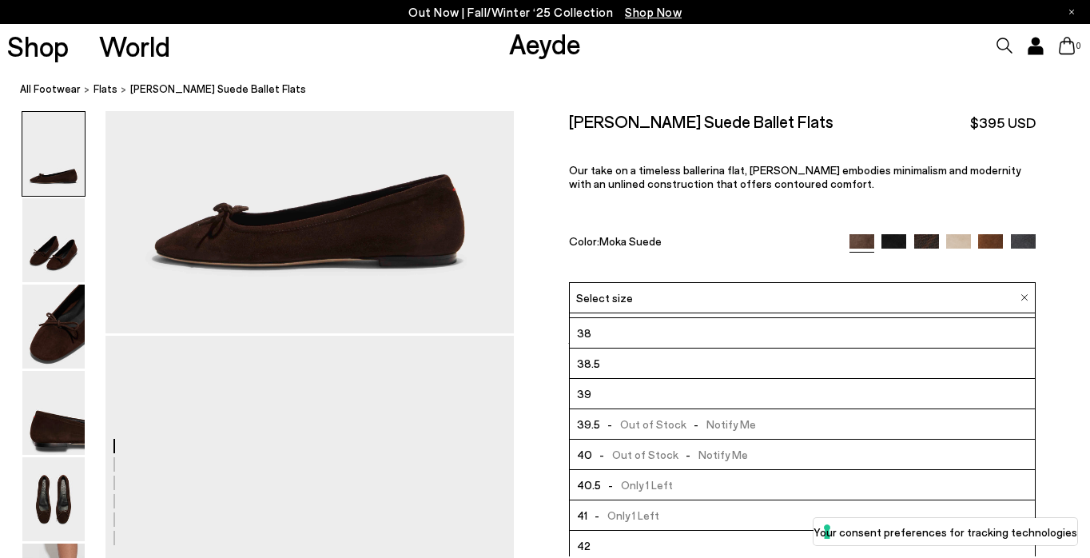
click at [730, 243] on div "Color: Moka Suede" at bounding box center [701, 242] width 265 height 18
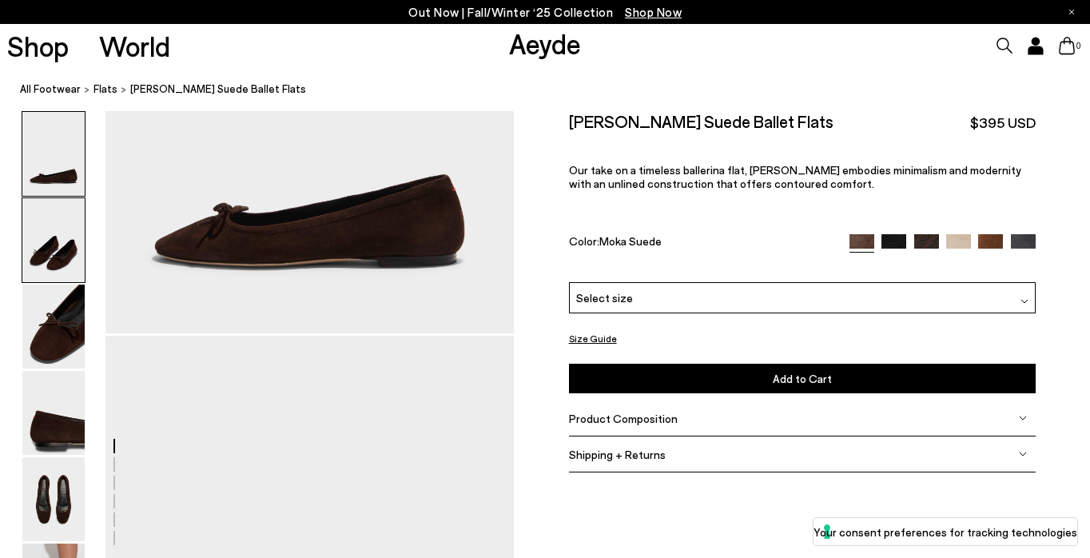
click at [42, 251] on img at bounding box center [53, 240] width 62 height 84
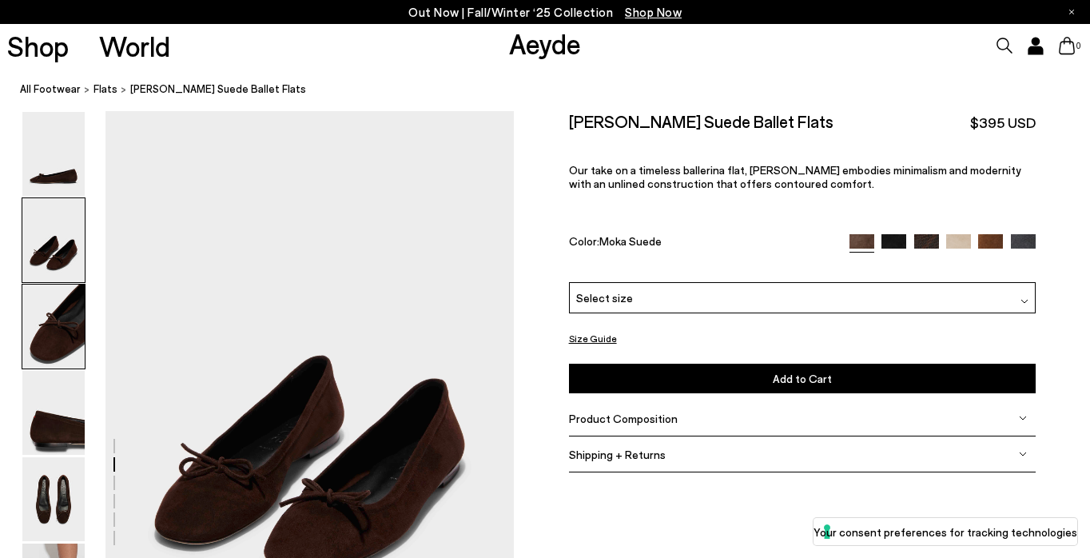
click at [52, 318] on img at bounding box center [53, 327] width 62 height 84
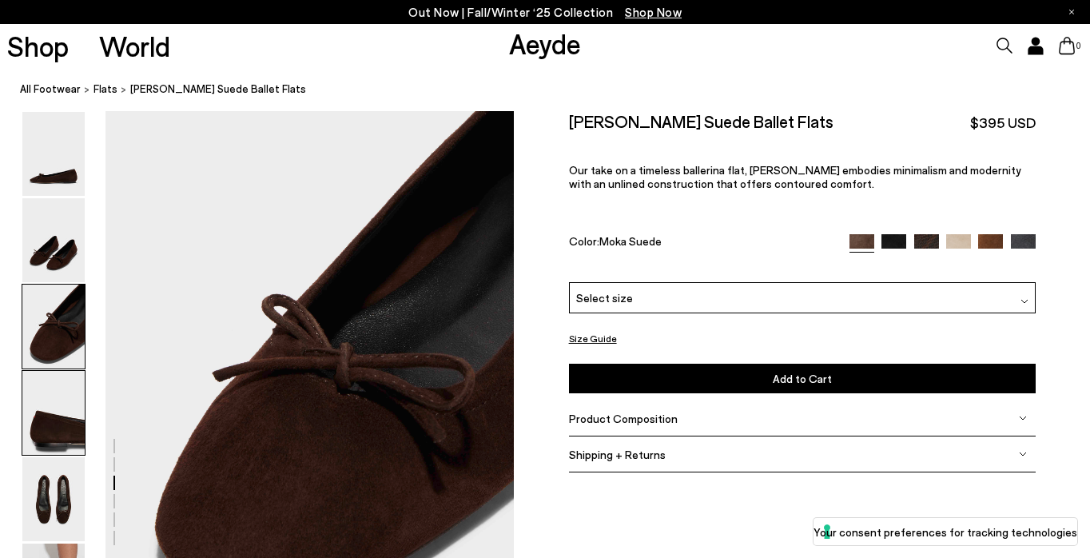
click at [48, 396] on img at bounding box center [53, 413] width 62 height 84
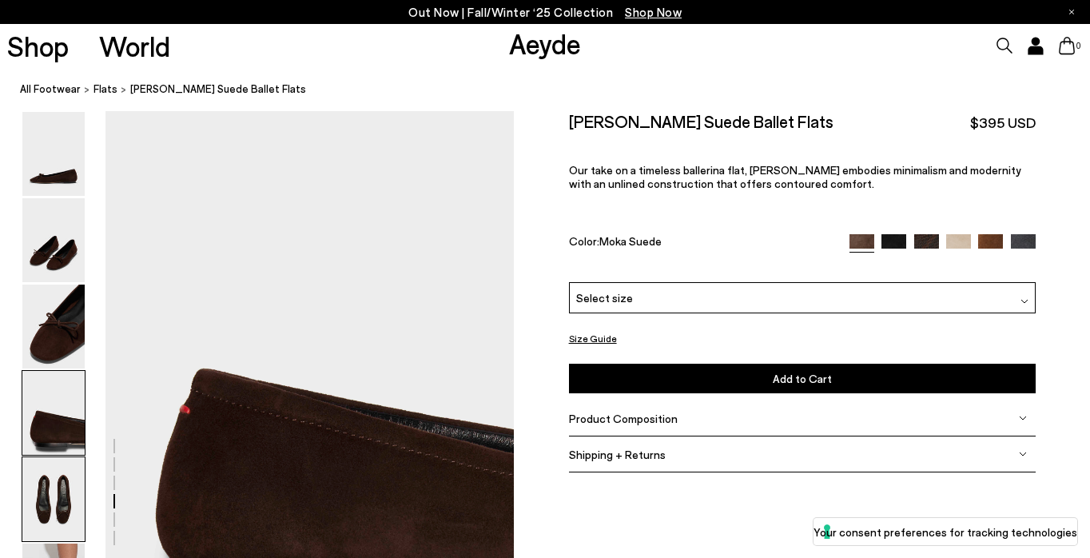
click at [59, 464] on img at bounding box center [53, 499] width 62 height 84
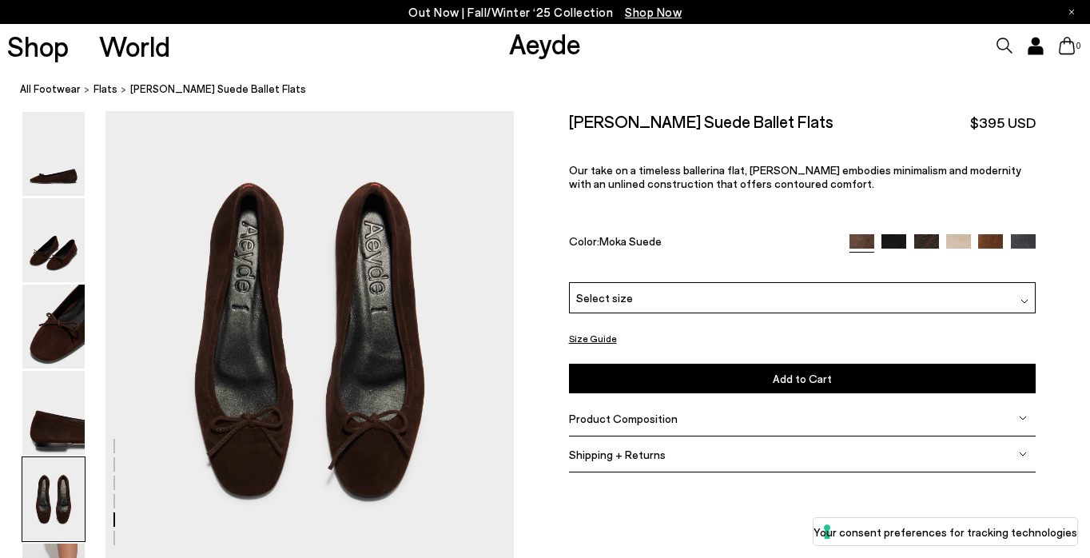
scroll to position [2155, 0]
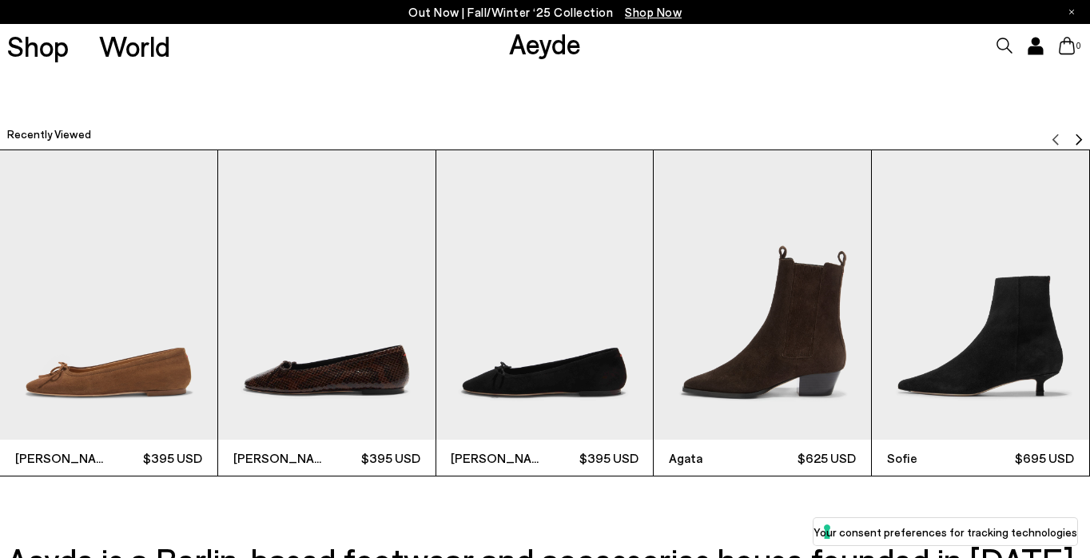
scroll to position [4208, 0]
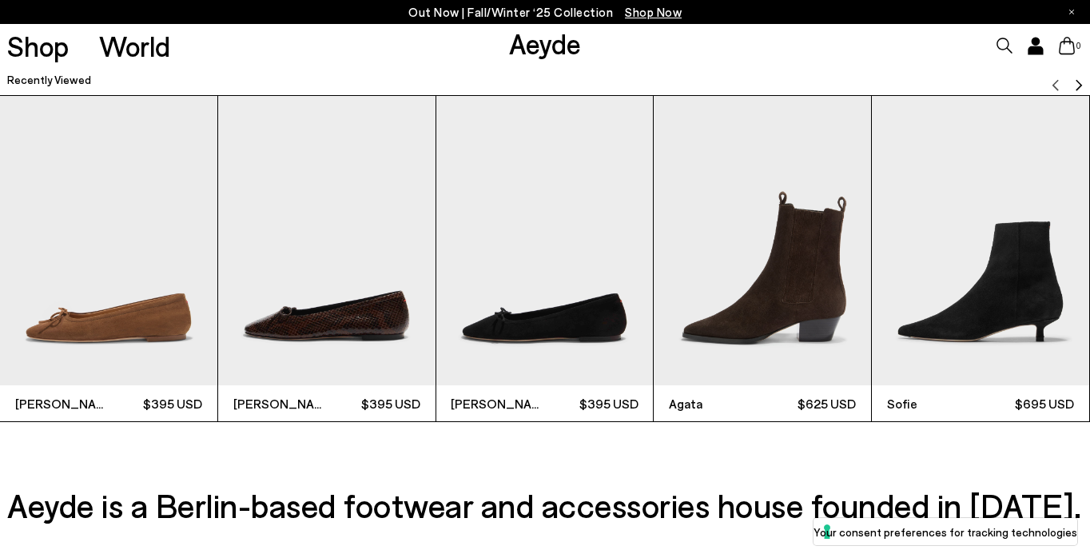
click at [764, 271] on img "4 / 9" at bounding box center [762, 240] width 217 height 289
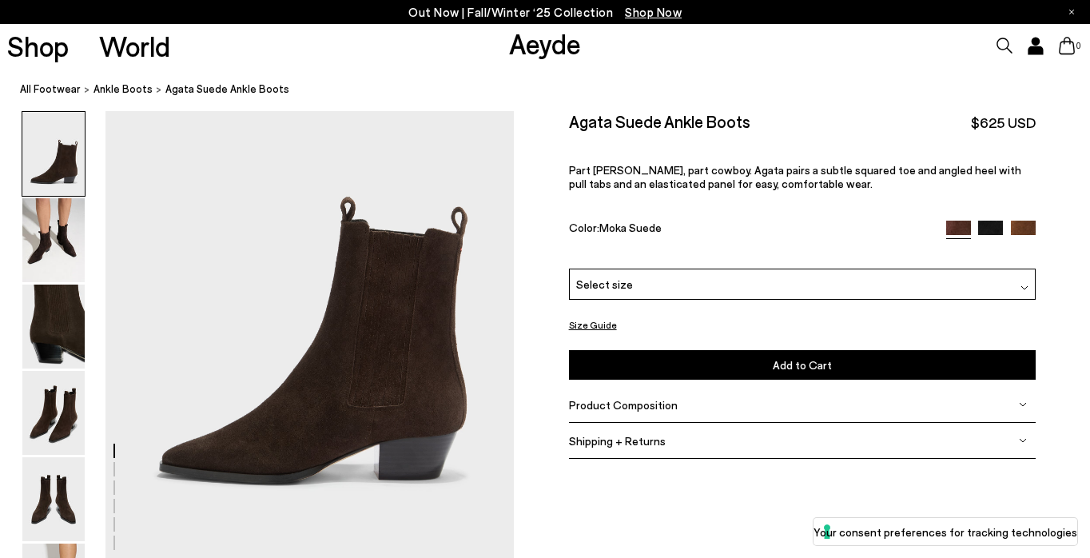
scroll to position [102, 0]
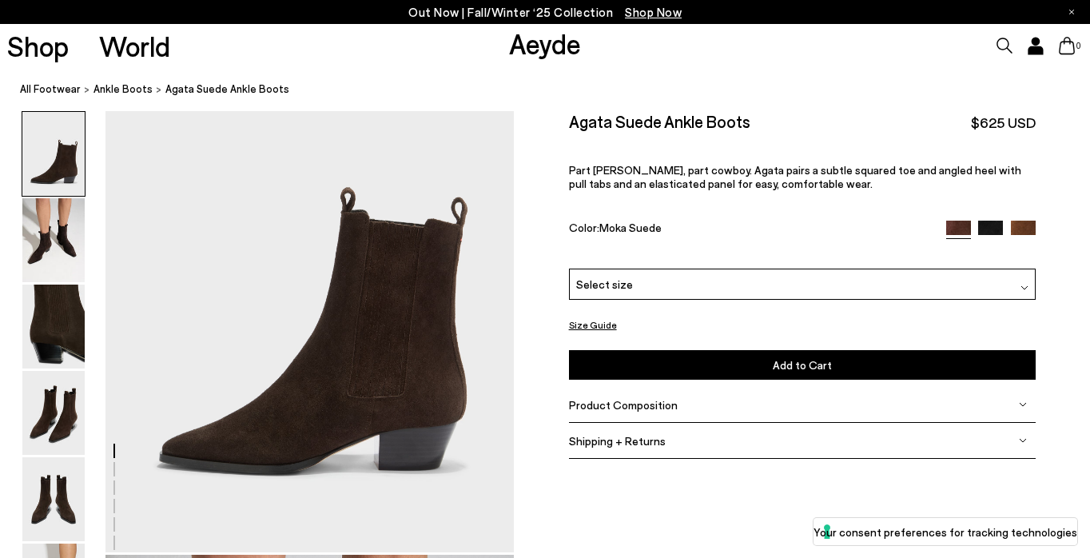
click at [747, 280] on div "Select size" at bounding box center [802, 284] width 467 height 31
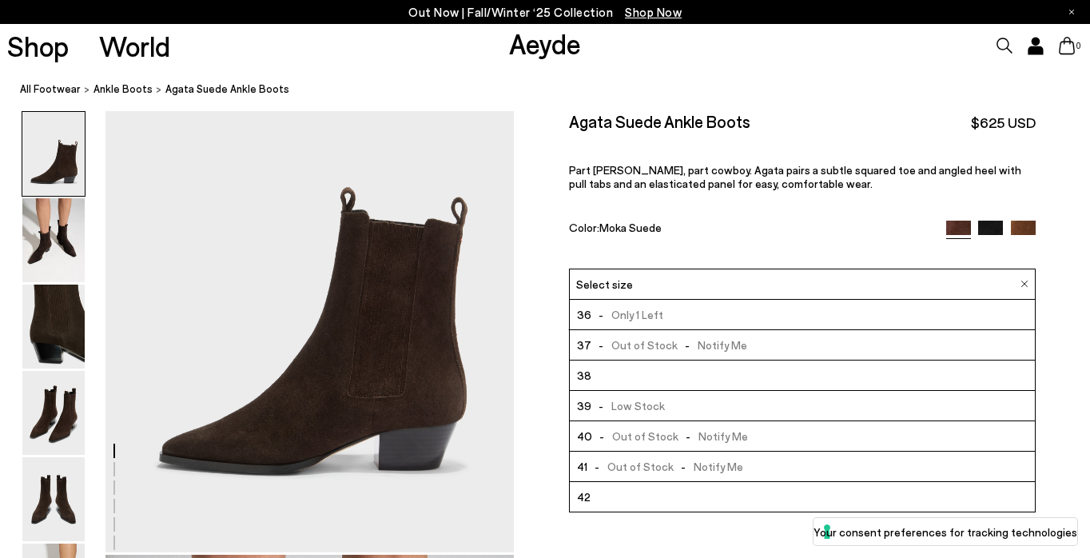
click at [759, 201] on div "Agata Suede Ankle Boots $625 USD Part Chelsea, part cowboy. Agata pairs a subtl…" at bounding box center [802, 189] width 467 height 157
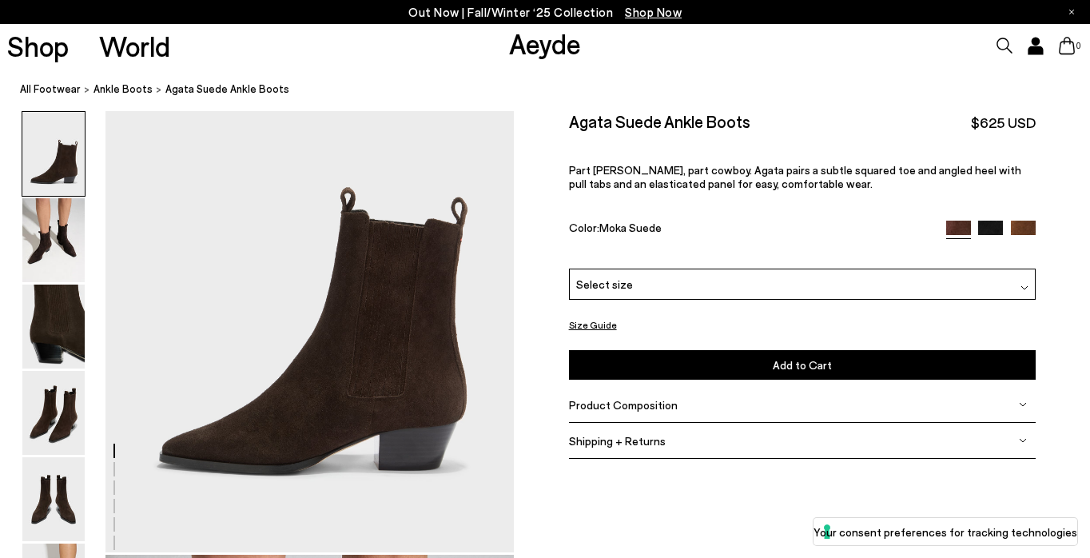
click at [739, 284] on div "Select size" at bounding box center [802, 284] width 467 height 31
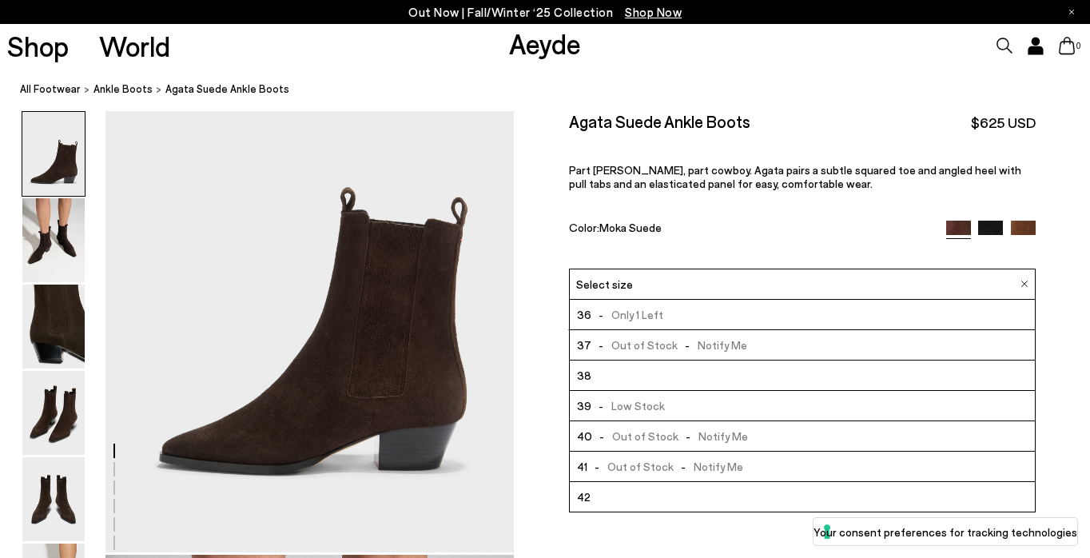
click at [723, 439] on span "- Out of Stock - Notify Me" at bounding box center [670, 436] width 156 height 20
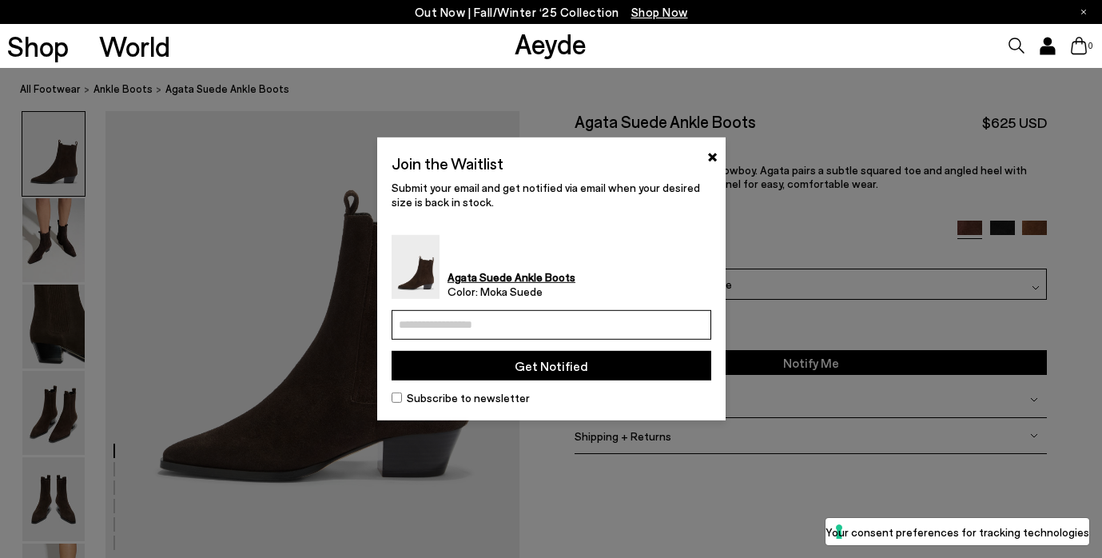
click at [587, 332] on input "email" at bounding box center [552, 325] width 320 height 30
type input "**********"
click at [584, 364] on button "Get Notified" at bounding box center [552, 366] width 320 height 30
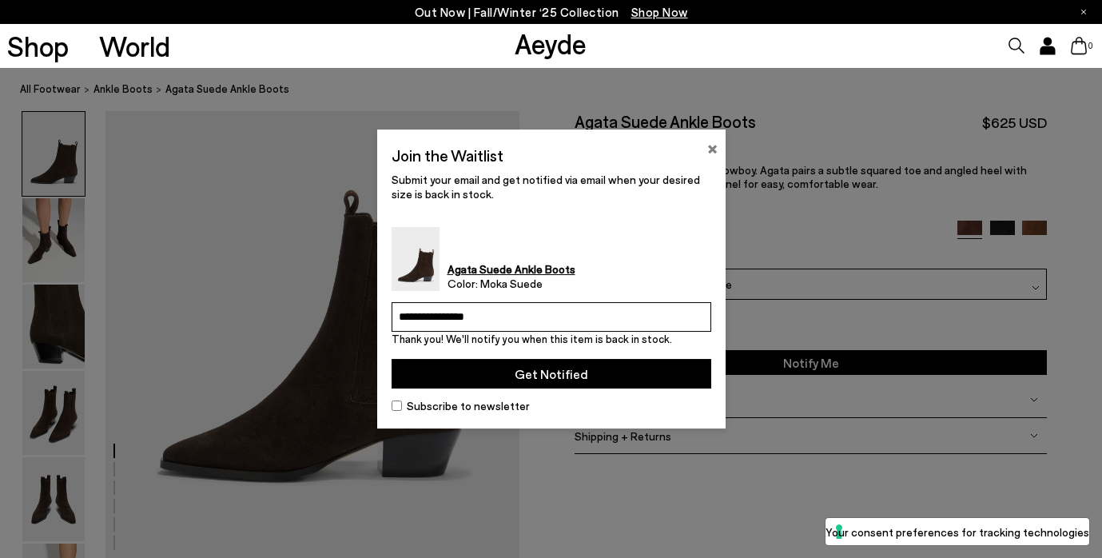
click at [713, 155] on button "×" at bounding box center [712, 146] width 10 height 19
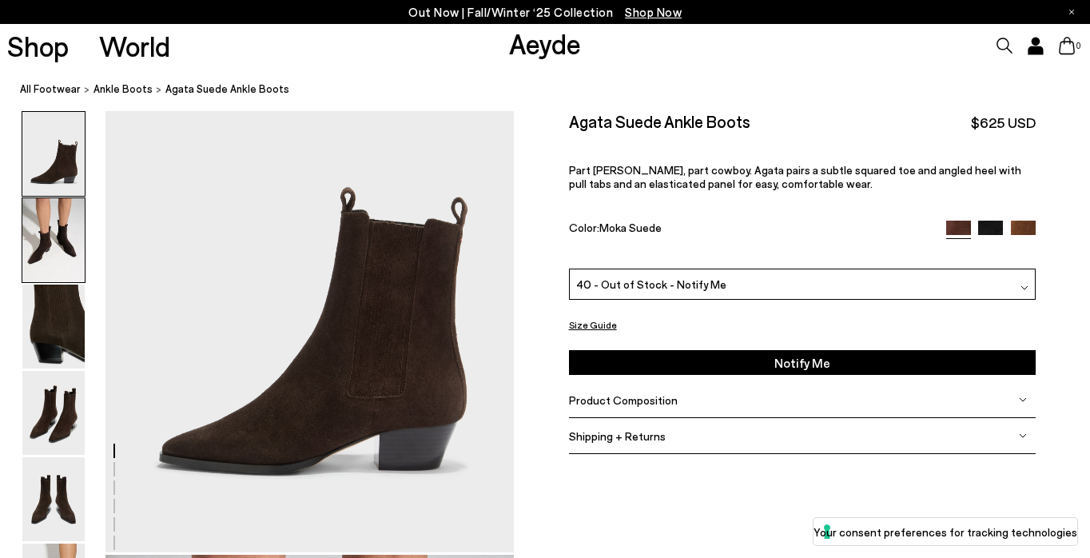
click at [42, 266] on img at bounding box center [53, 240] width 62 height 84
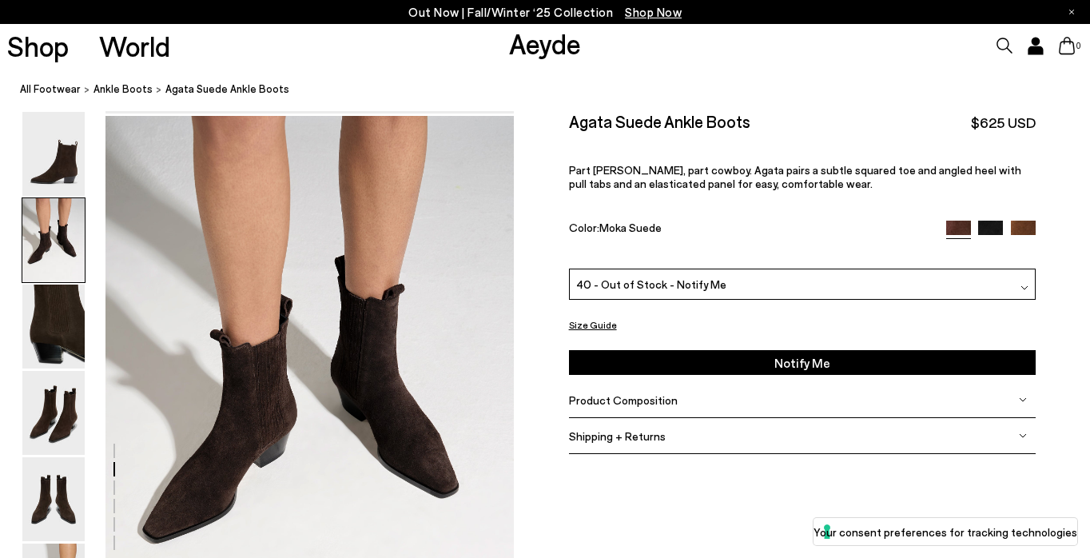
scroll to position [546, 0]
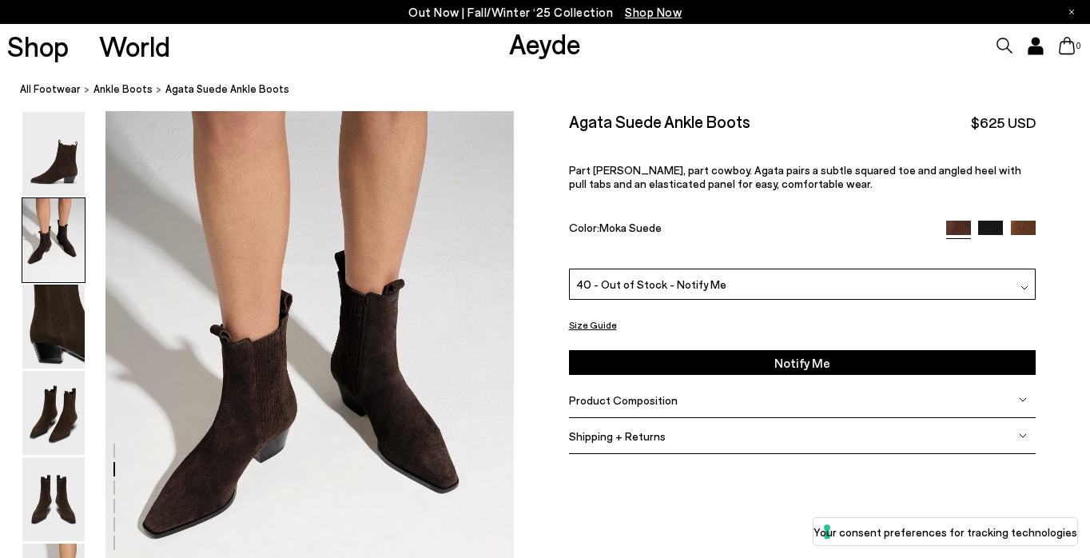
click at [1029, 225] on img at bounding box center [1023, 232] width 25 height 25
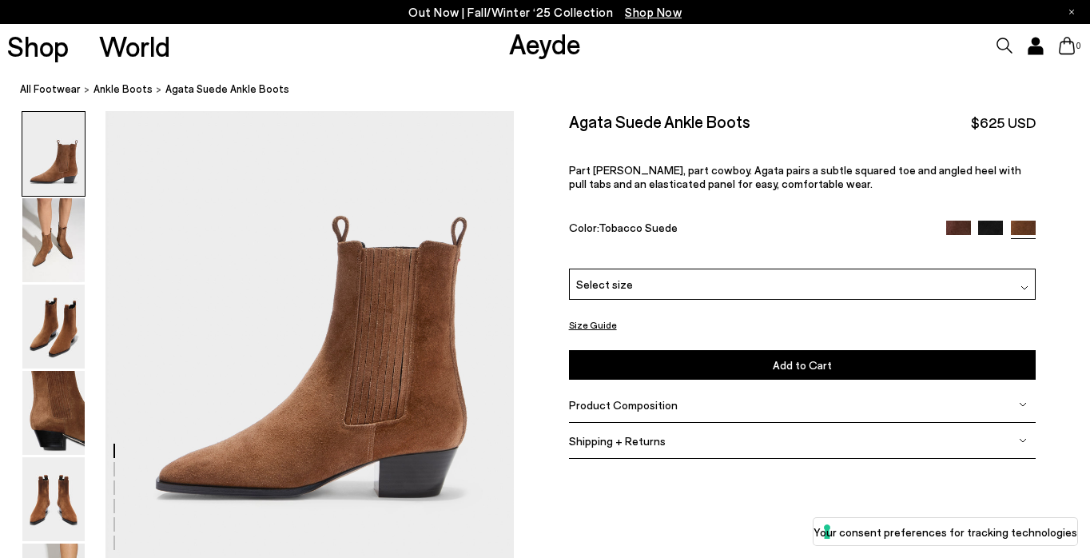
scroll to position [141, 0]
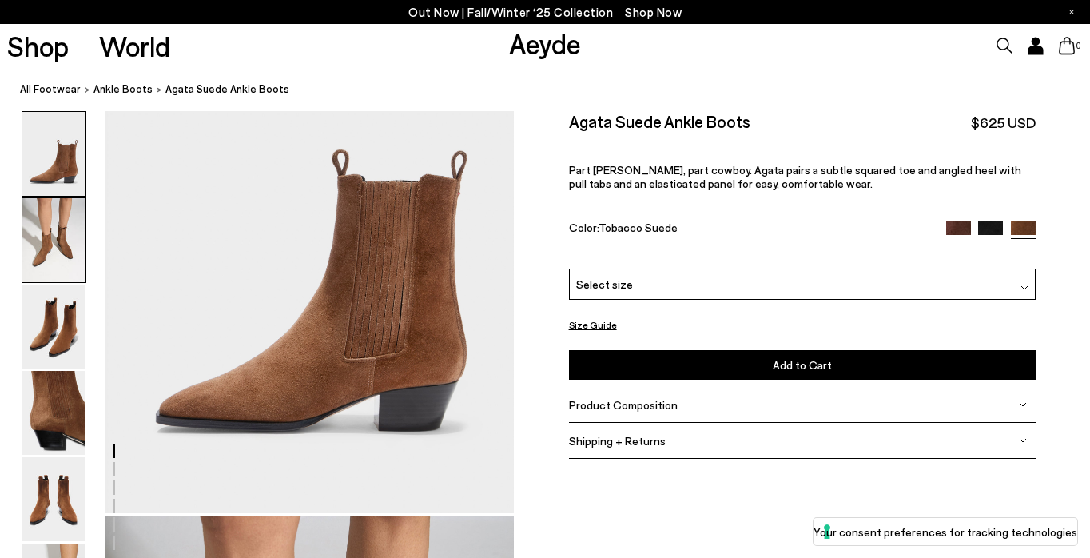
click at [75, 227] on img at bounding box center [53, 240] width 62 height 84
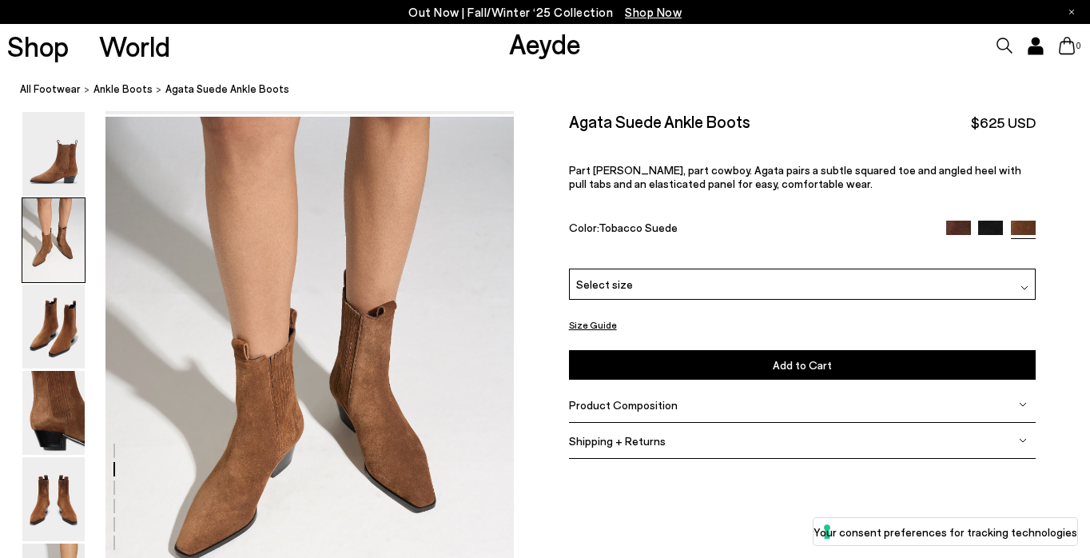
scroll to position [546, 0]
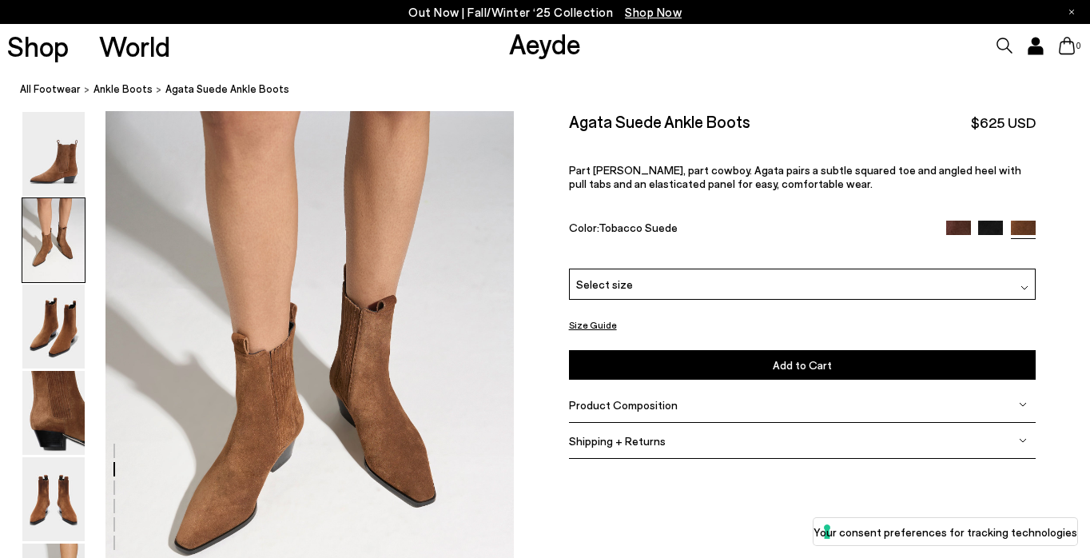
click at [679, 283] on div "Select size" at bounding box center [802, 284] width 467 height 31
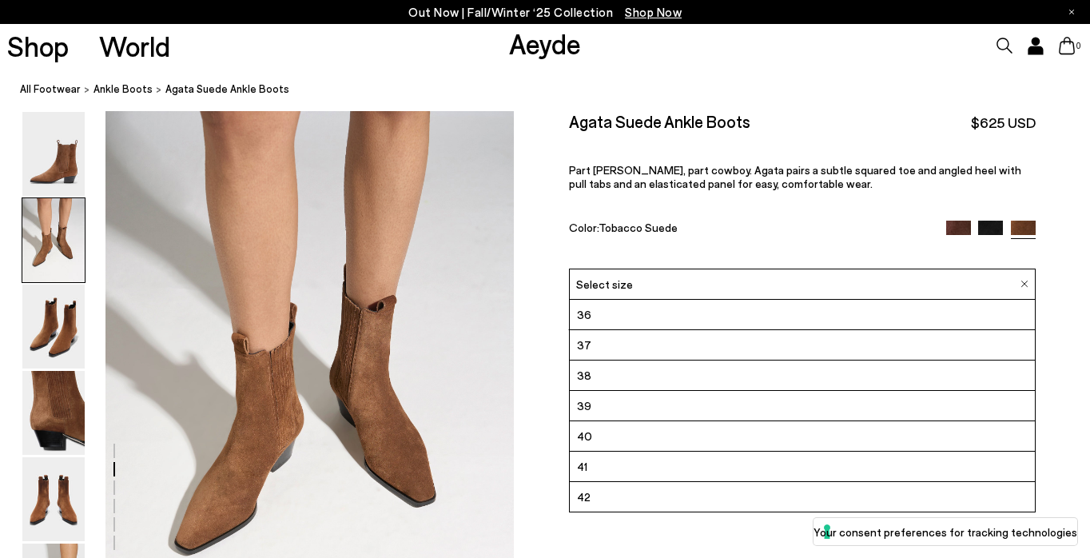
click at [689, 217] on div "Agata Suede Ankle Boots $625 USD Part Chelsea, part cowboy. Agata pairs a subtl…" at bounding box center [802, 189] width 467 height 157
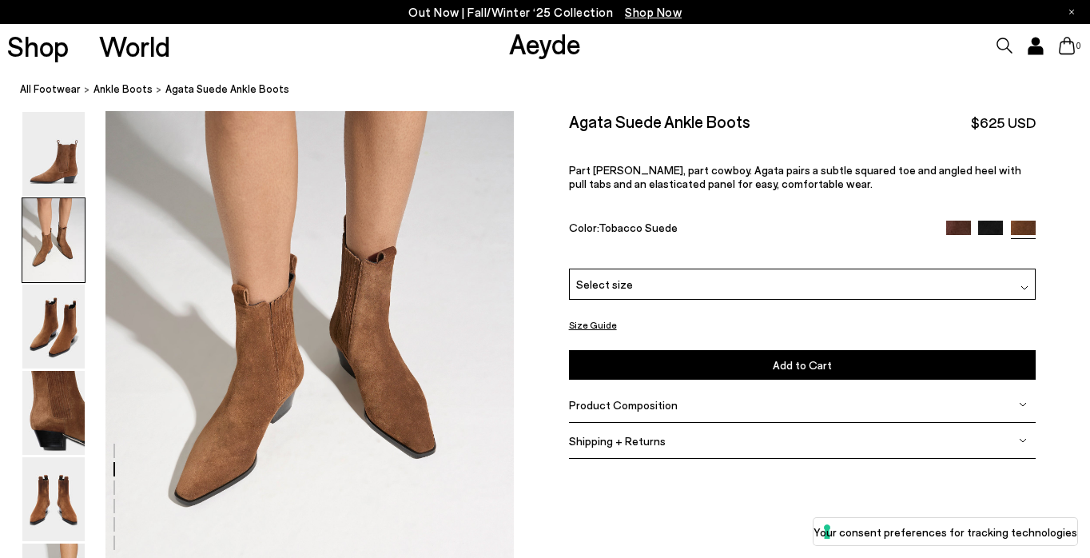
scroll to position [612, 0]
